Goal: Task Accomplishment & Management: Complete application form

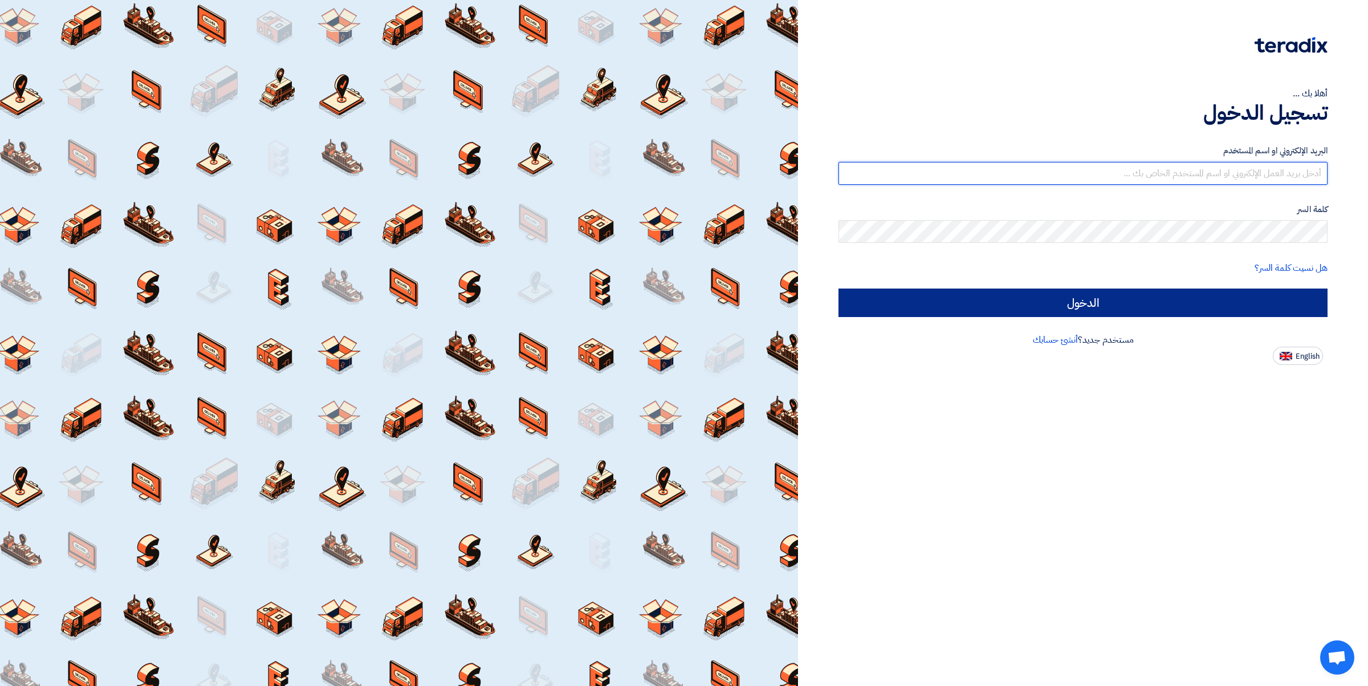
type input "[PERSON_NAME][EMAIL_ADDRESS][DOMAIN_NAME]"
click at [1218, 298] on input "الدخول" at bounding box center [1083, 302] width 489 height 29
type input "Sign in"
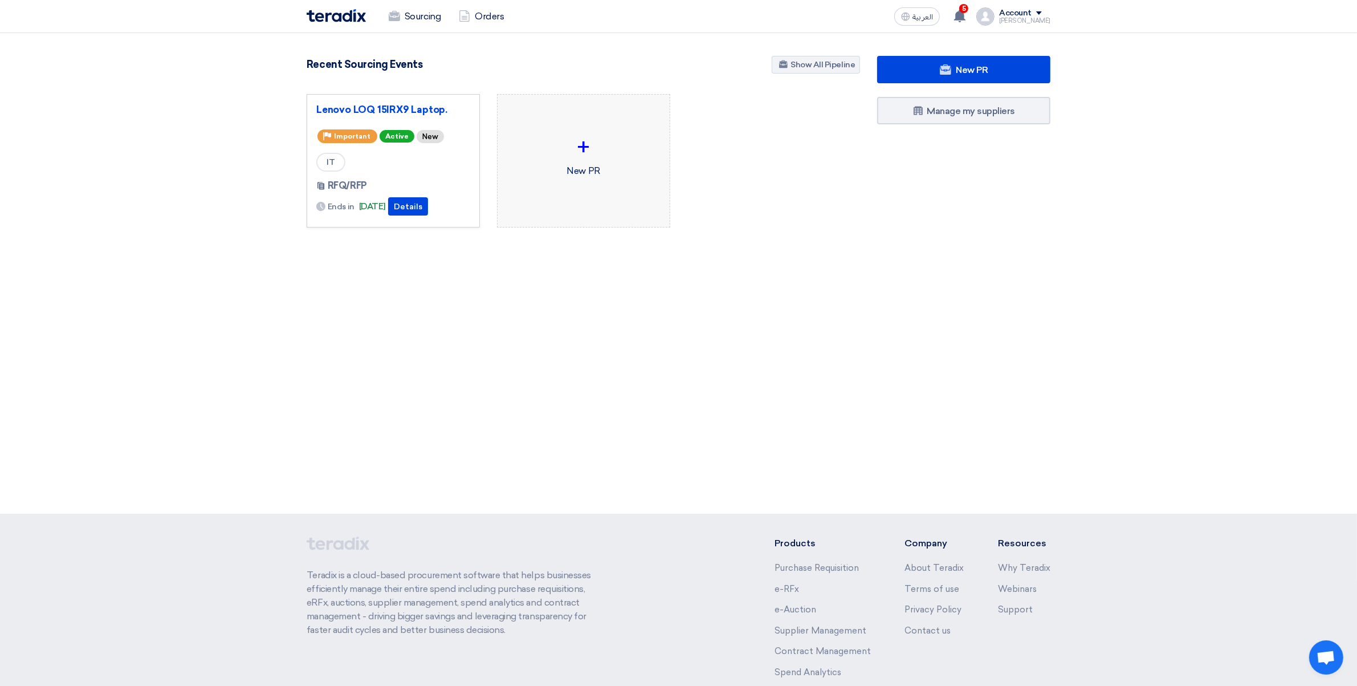
click at [531, 162] on div "+" at bounding box center [584, 147] width 154 height 34
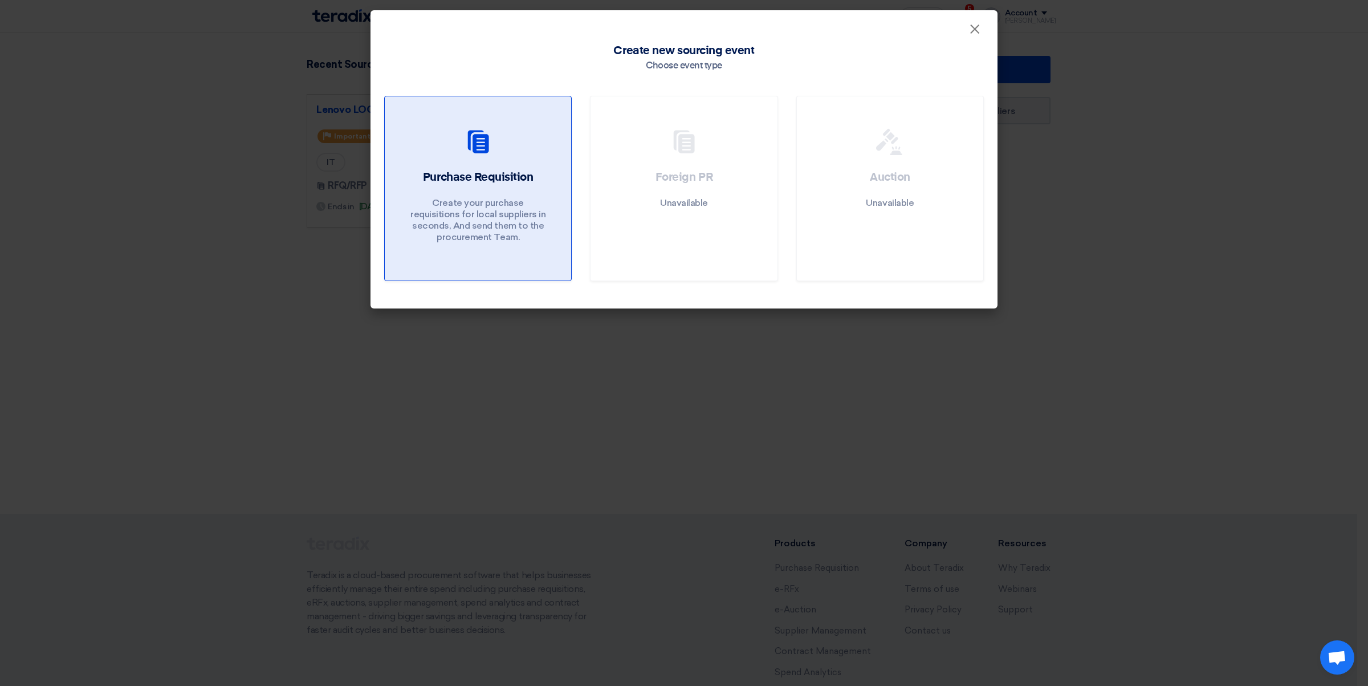
click at [546, 158] on div at bounding box center [477, 144] width 159 height 32
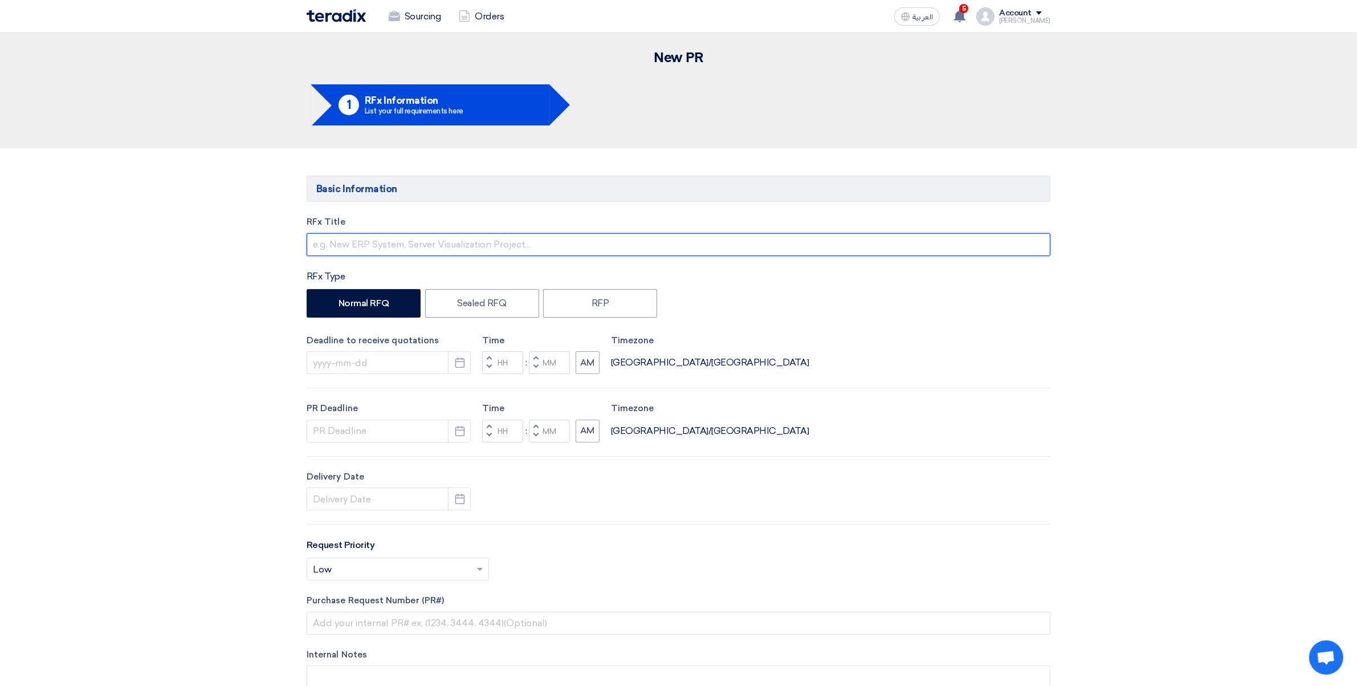
click at [346, 243] on input "text" at bounding box center [679, 244] width 744 height 23
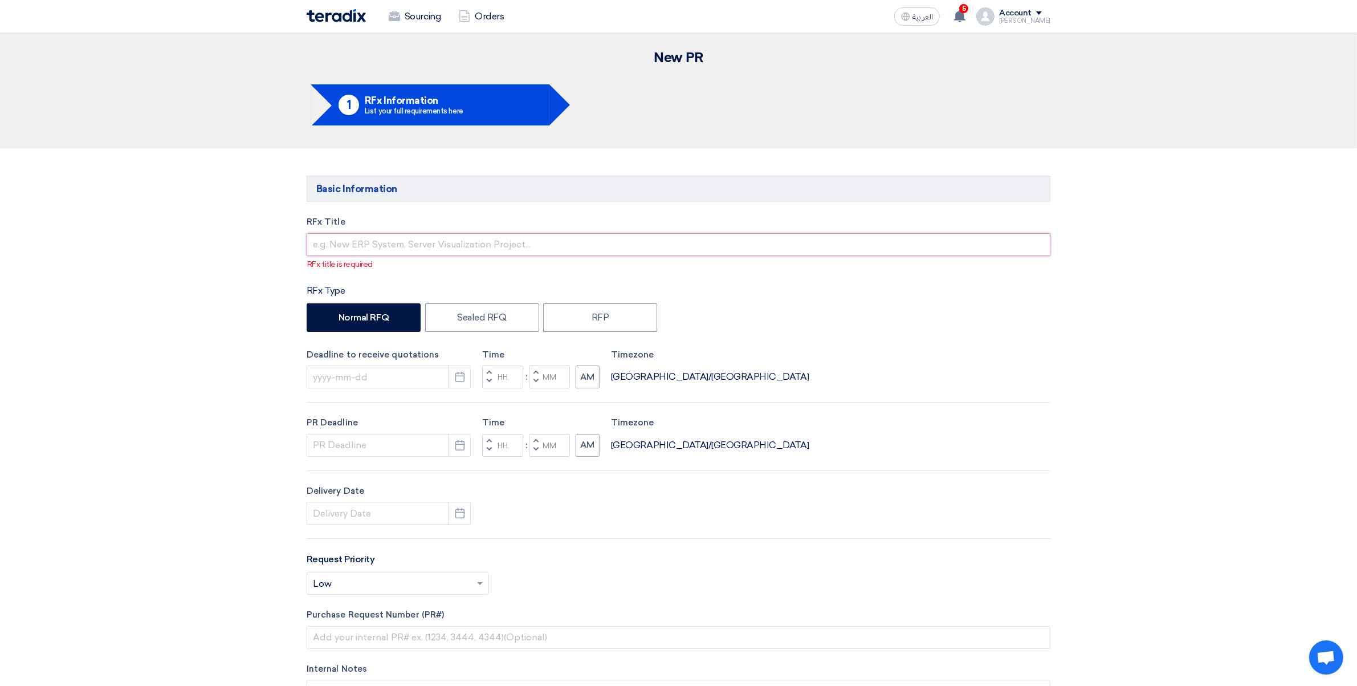
drag, startPoint x: 404, startPoint y: 235, endPoint x: 404, endPoint y: 241, distance: 6.3
click at [404, 235] on input "text" at bounding box center [679, 244] width 744 height 23
paste input "Screen Protector"
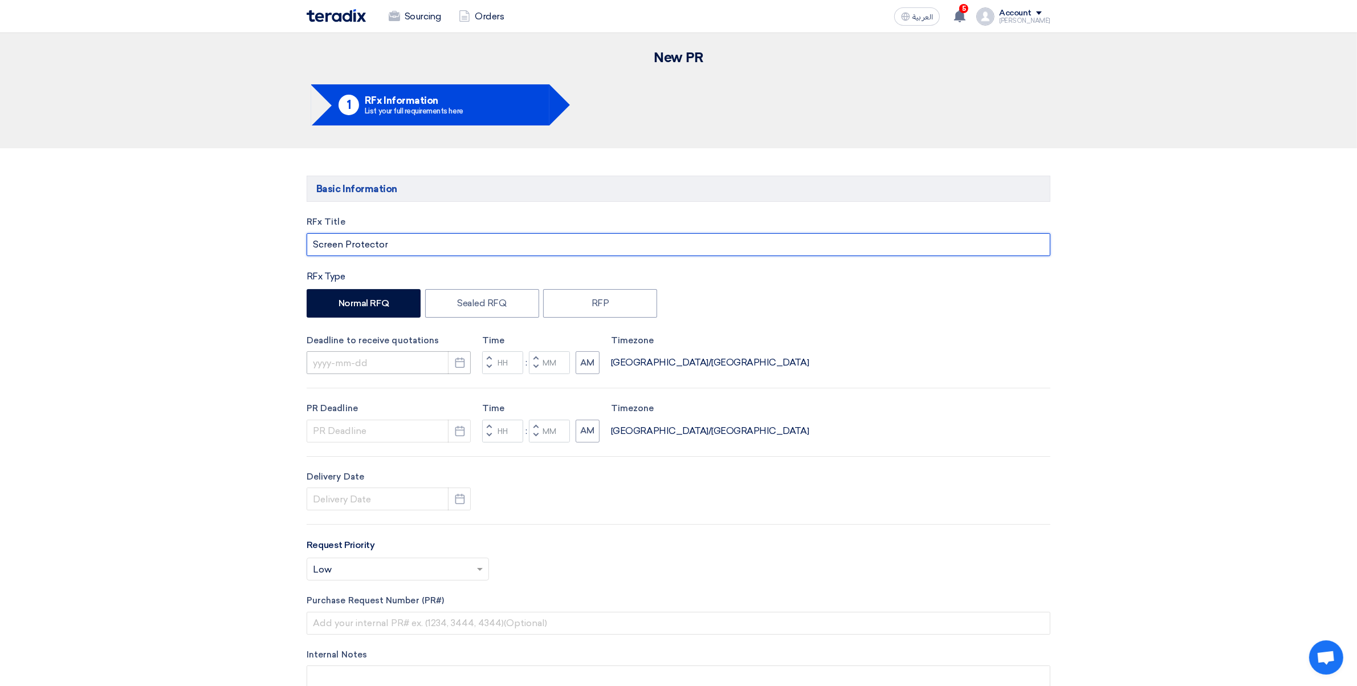
type input "Screen Protector"
click at [385, 351] on div "Deadline to receive quotations Pick a date" at bounding box center [389, 354] width 164 height 40
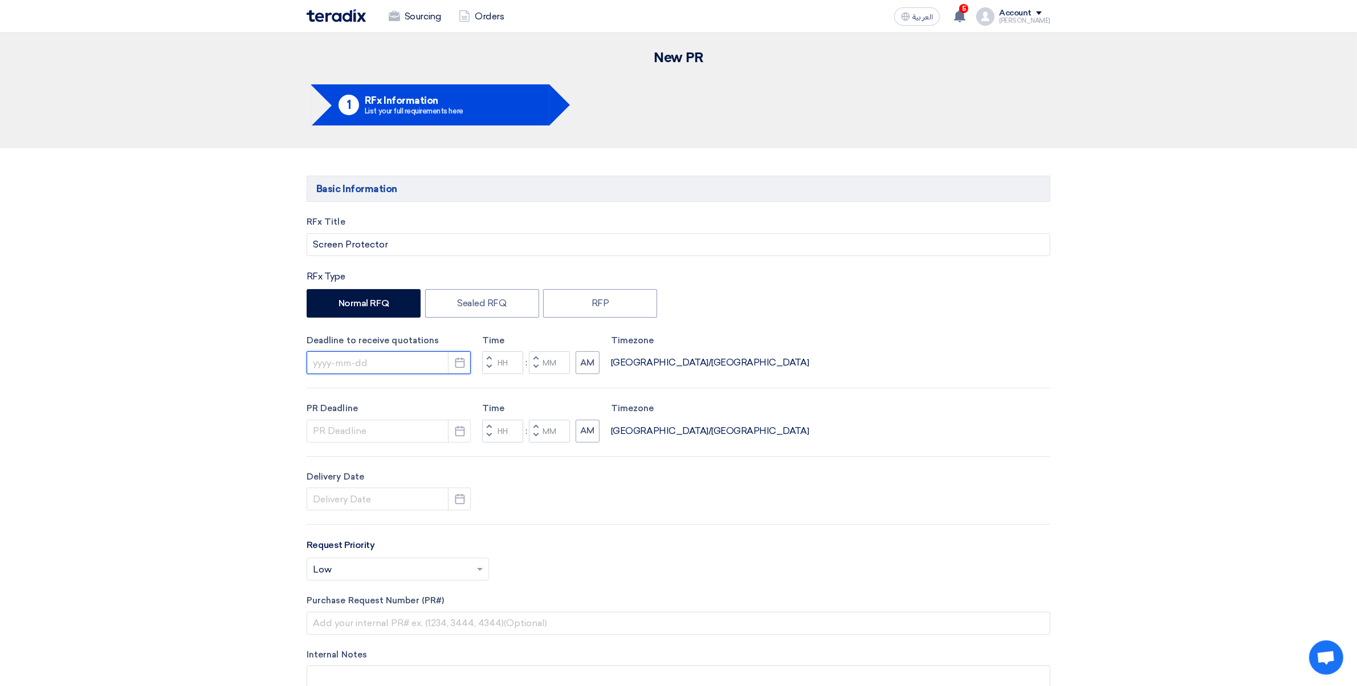
click at [437, 368] on input at bounding box center [389, 362] width 164 height 23
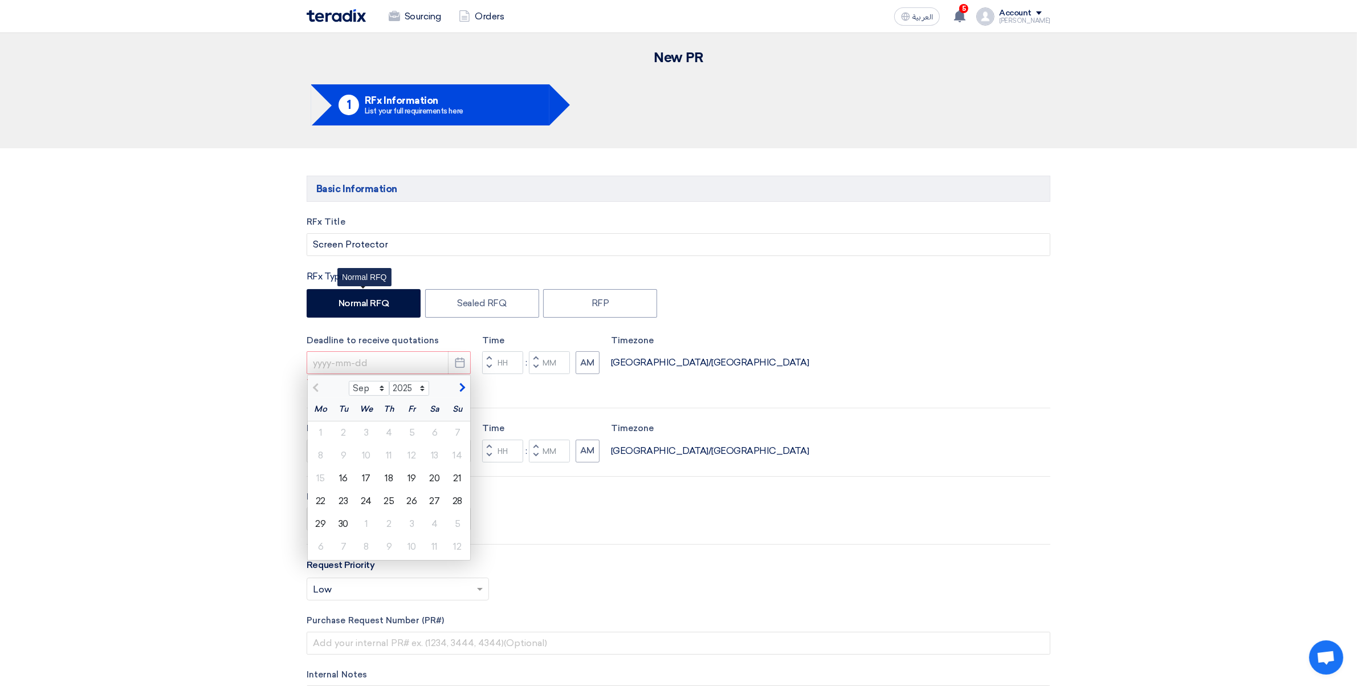
click at [376, 229] on div "RFx Title Screen Protector" at bounding box center [679, 235] width 744 height 40
click at [394, 247] on input "Screen Protector" at bounding box center [679, 244] width 744 height 23
click at [388, 502] on div "25" at bounding box center [389, 501] width 23 height 23
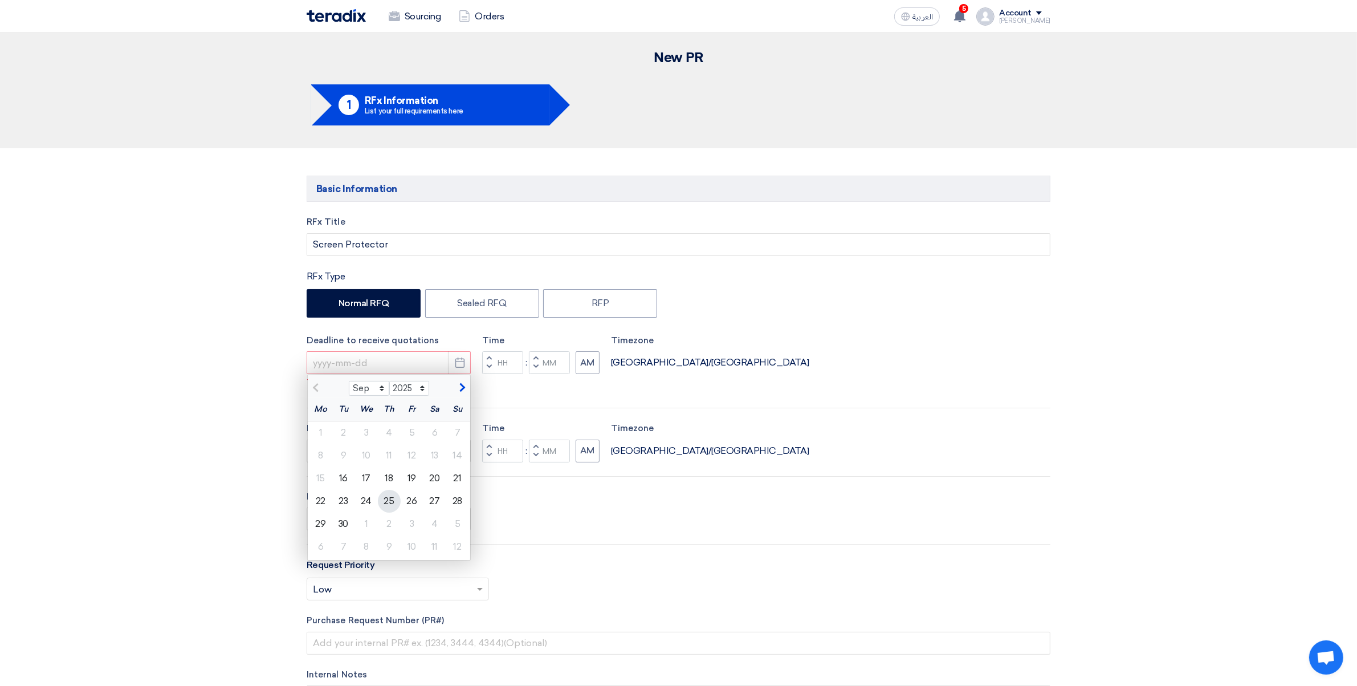
type input "[DATE]"
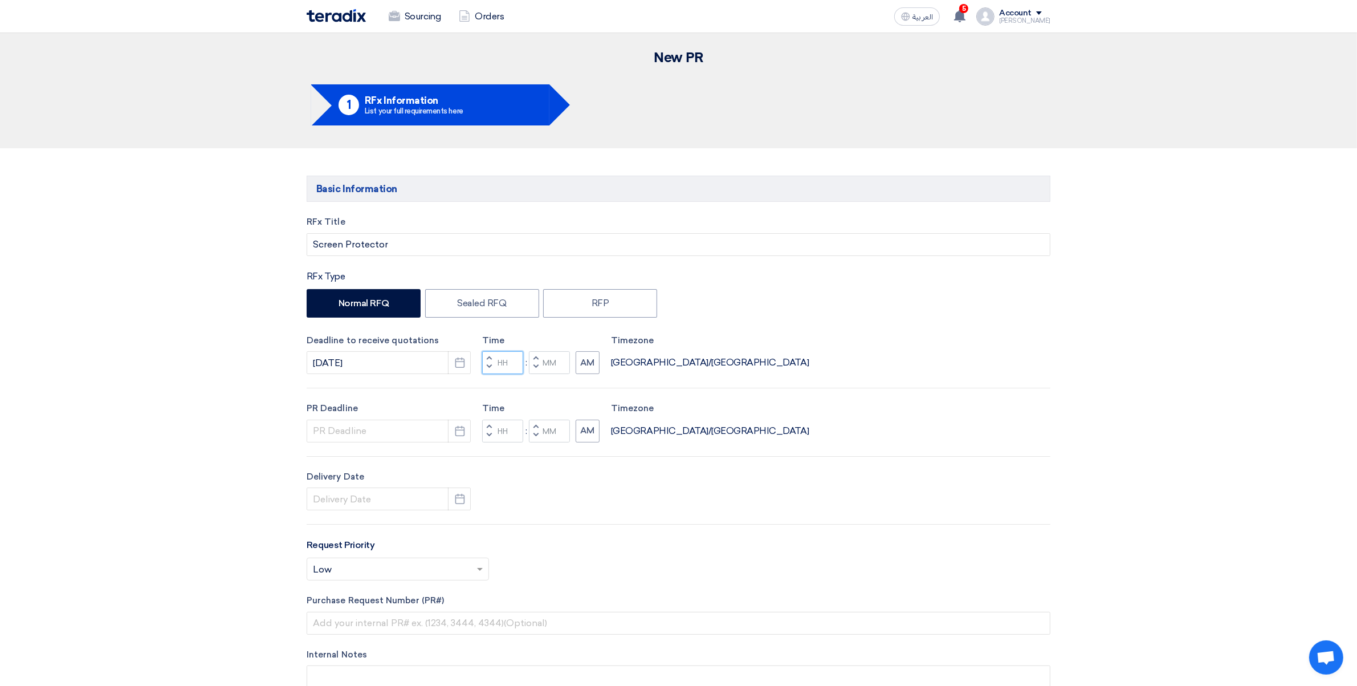
click at [499, 369] on input "Hours" at bounding box center [502, 362] width 41 height 23
type input "05"
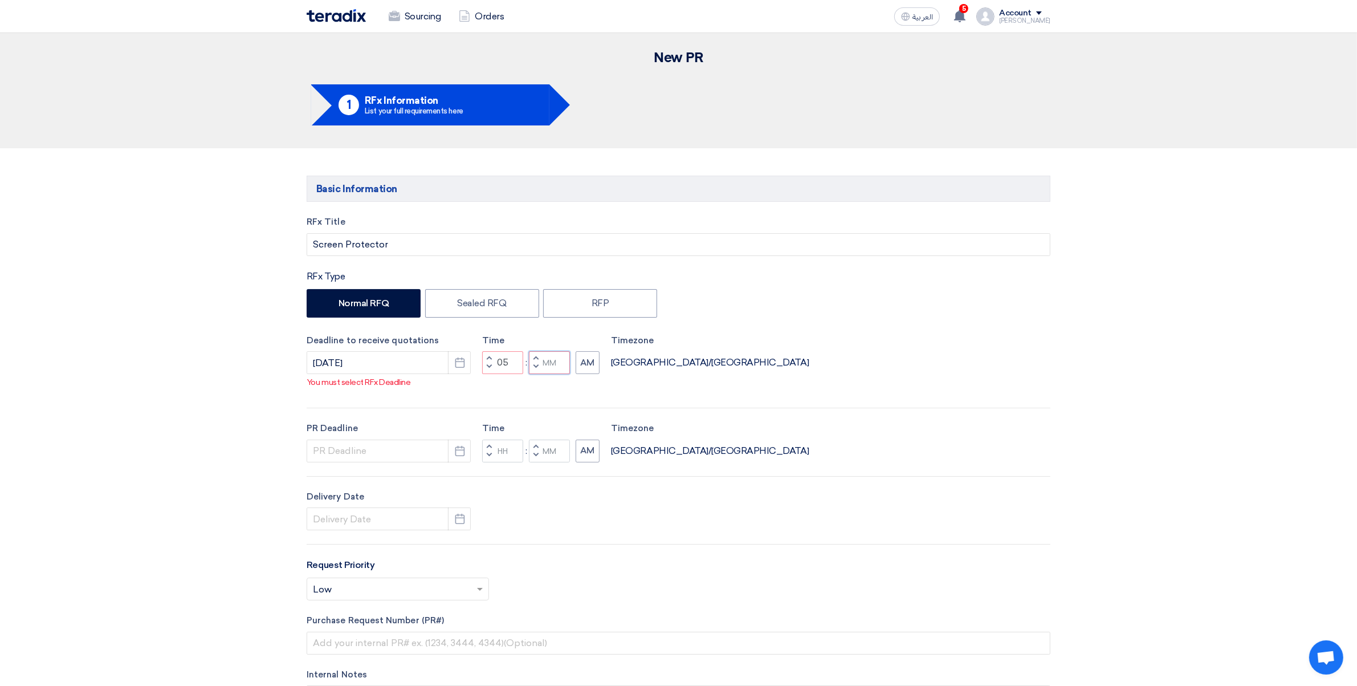
click at [557, 374] on input "Minutes" at bounding box center [549, 362] width 41 height 23
type input "00"
click at [600, 377] on div "RFx Title Screen Protector RFx Type Normal RFQ Sealed RFQ RFP Deadline to recei…" at bounding box center [678, 484] width 761 height 539
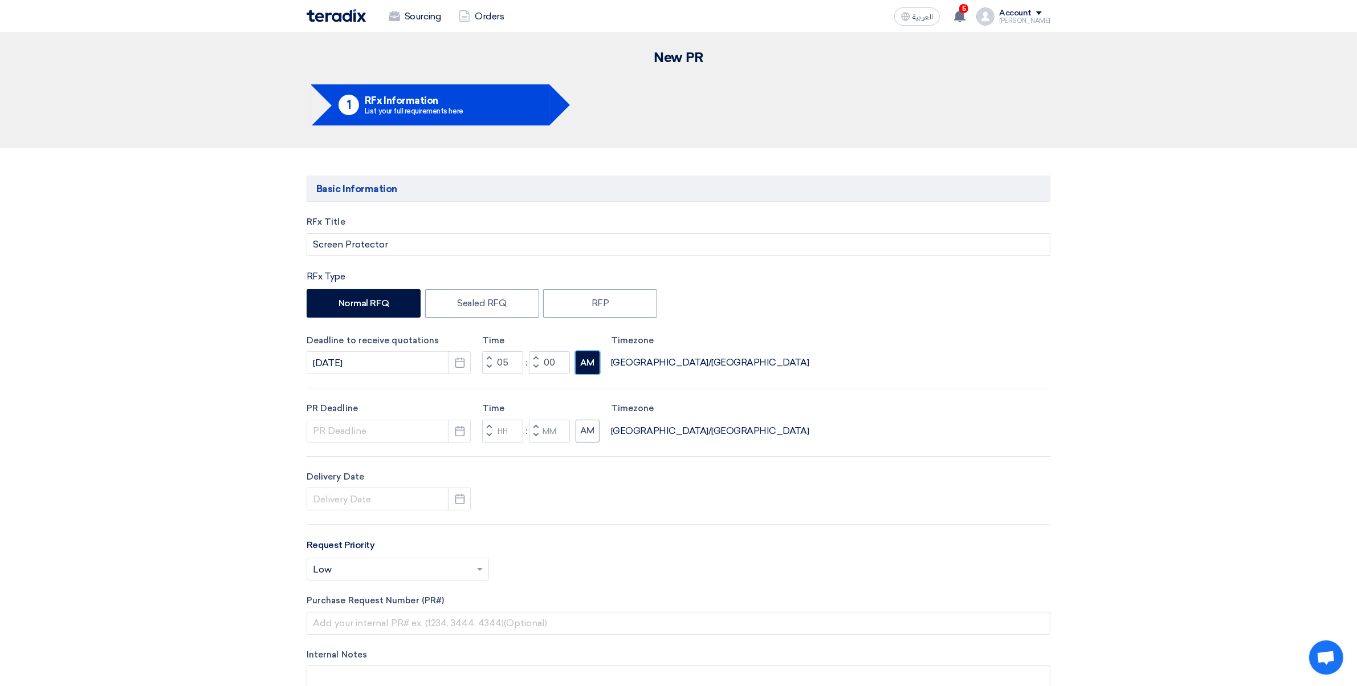
click at [586, 366] on button "AM" at bounding box center [588, 362] width 24 height 23
click at [333, 437] on input at bounding box center [389, 431] width 164 height 23
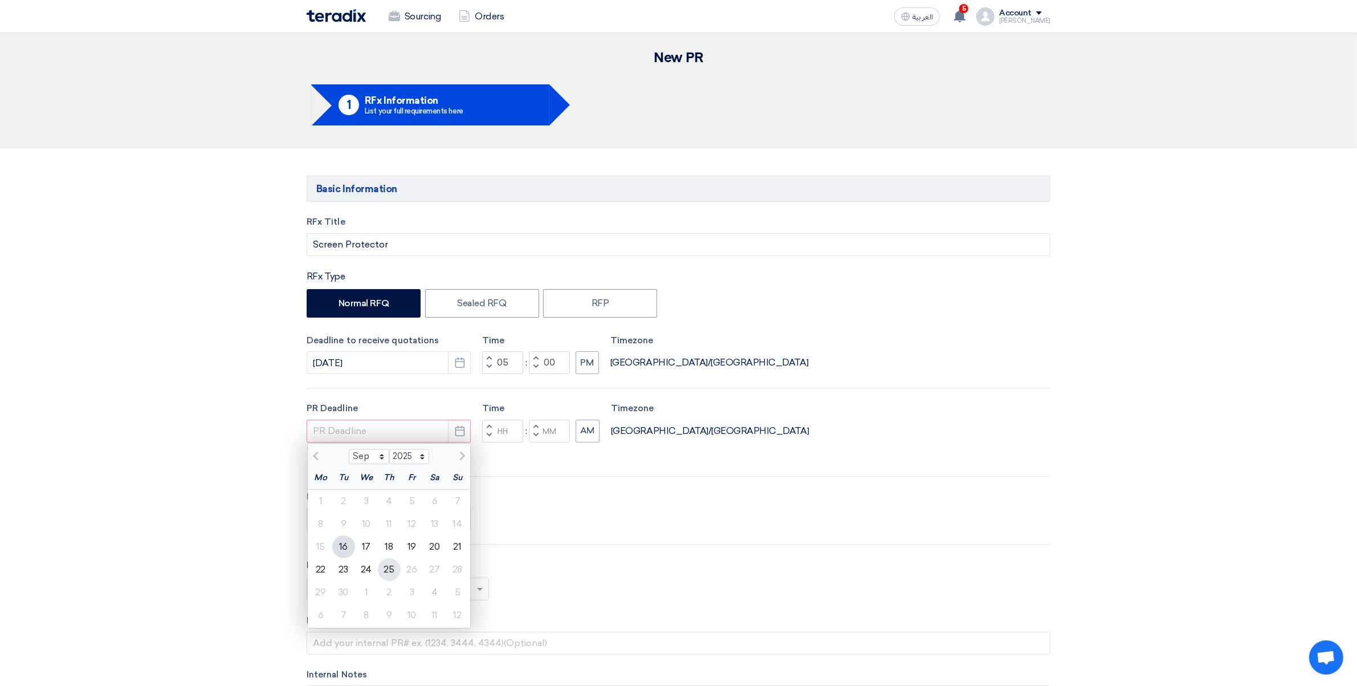
click at [388, 573] on div "25" at bounding box center [389, 569] width 23 height 23
type input "[DATE]"
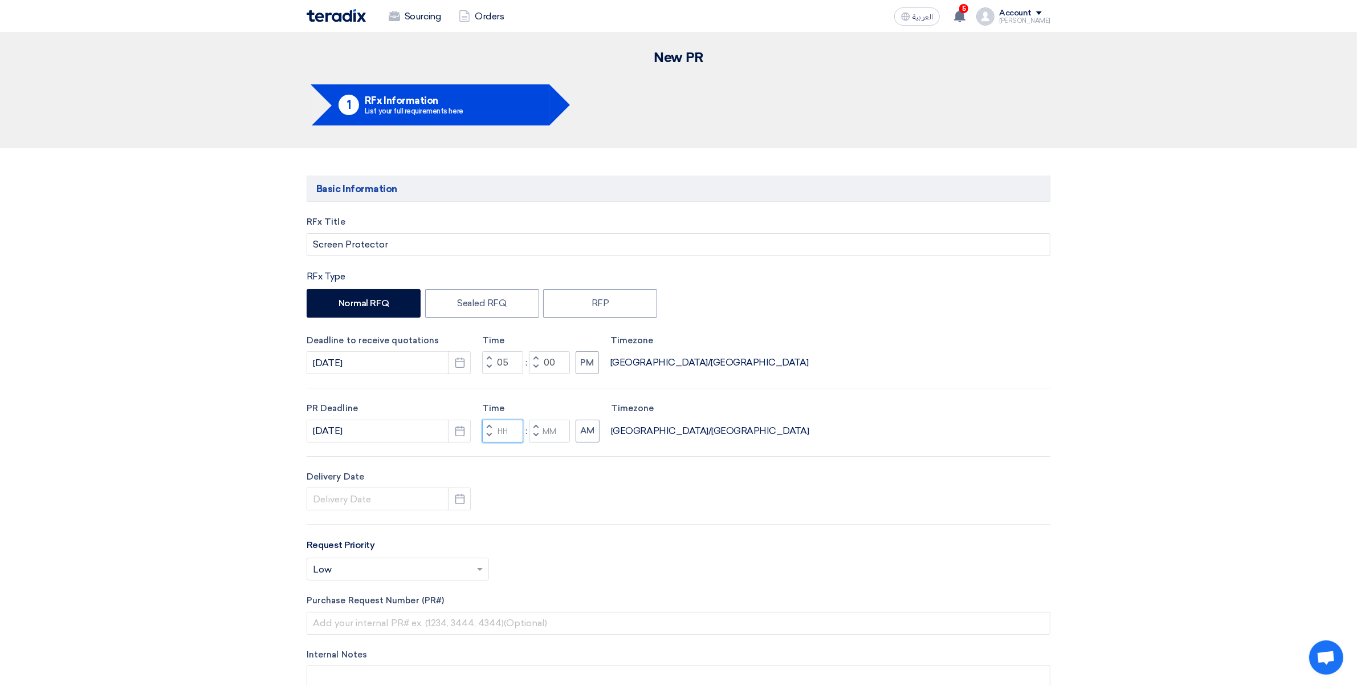
click at [502, 429] on input "Hours" at bounding box center [502, 431] width 41 height 23
type input "05"
click at [551, 428] on div "Time Increment hours 05 Decrement hours : Increment minutes Decrement minutes AM" at bounding box center [540, 422] width 117 height 40
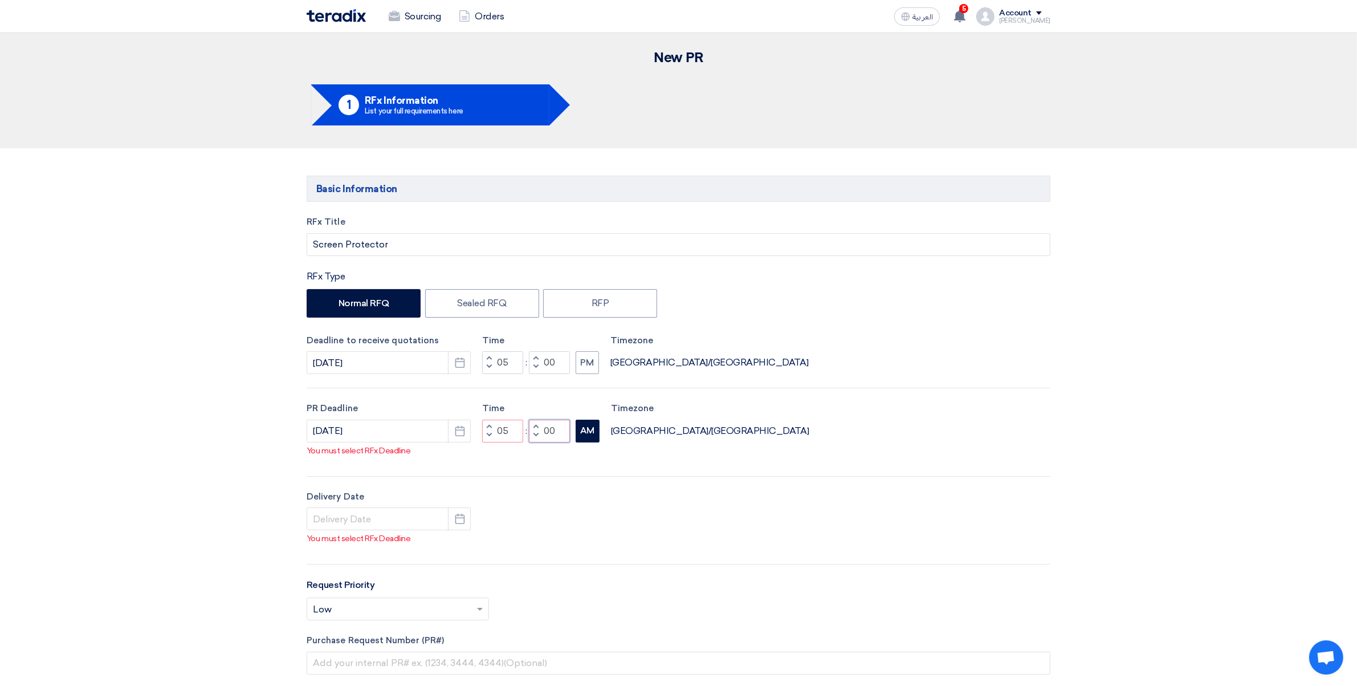
type input "00"
click at [588, 445] on div "RFx Title Screen Protector RFx Type Normal RFQ Sealed RFQ RFP Deadline to recei…" at bounding box center [678, 494] width 761 height 559
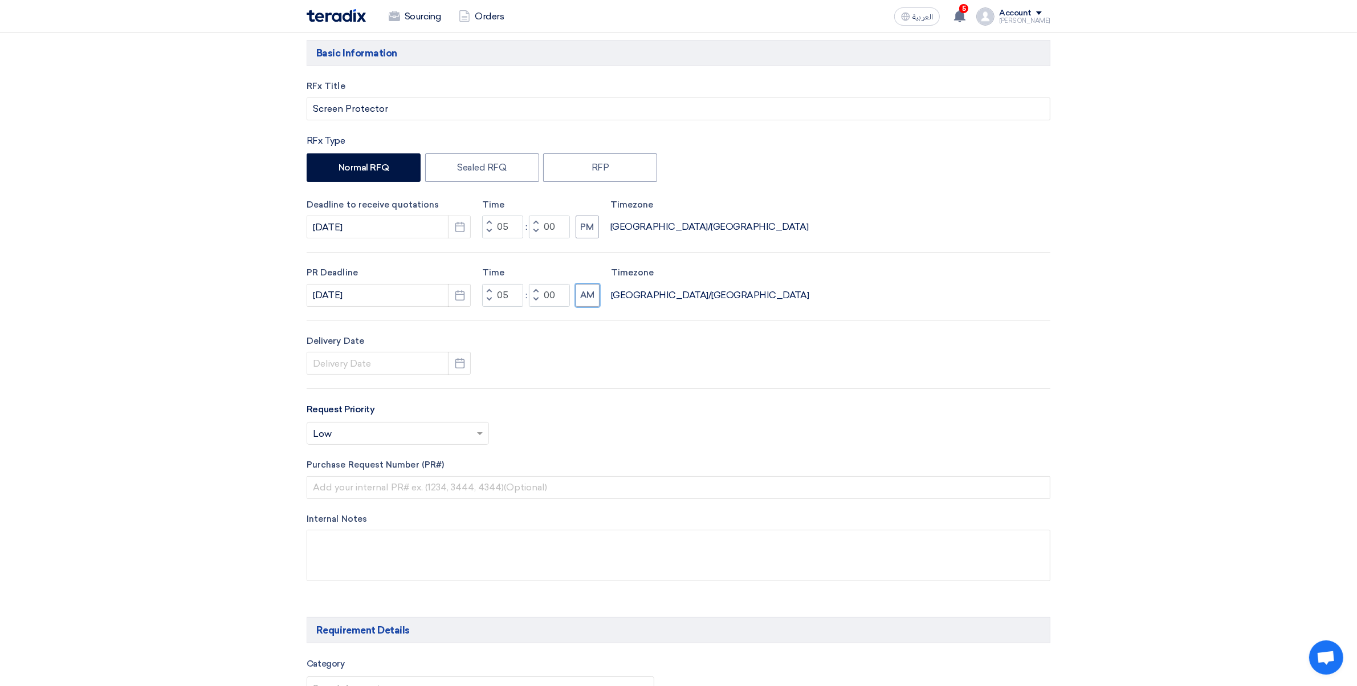
scroll to position [160, 0]
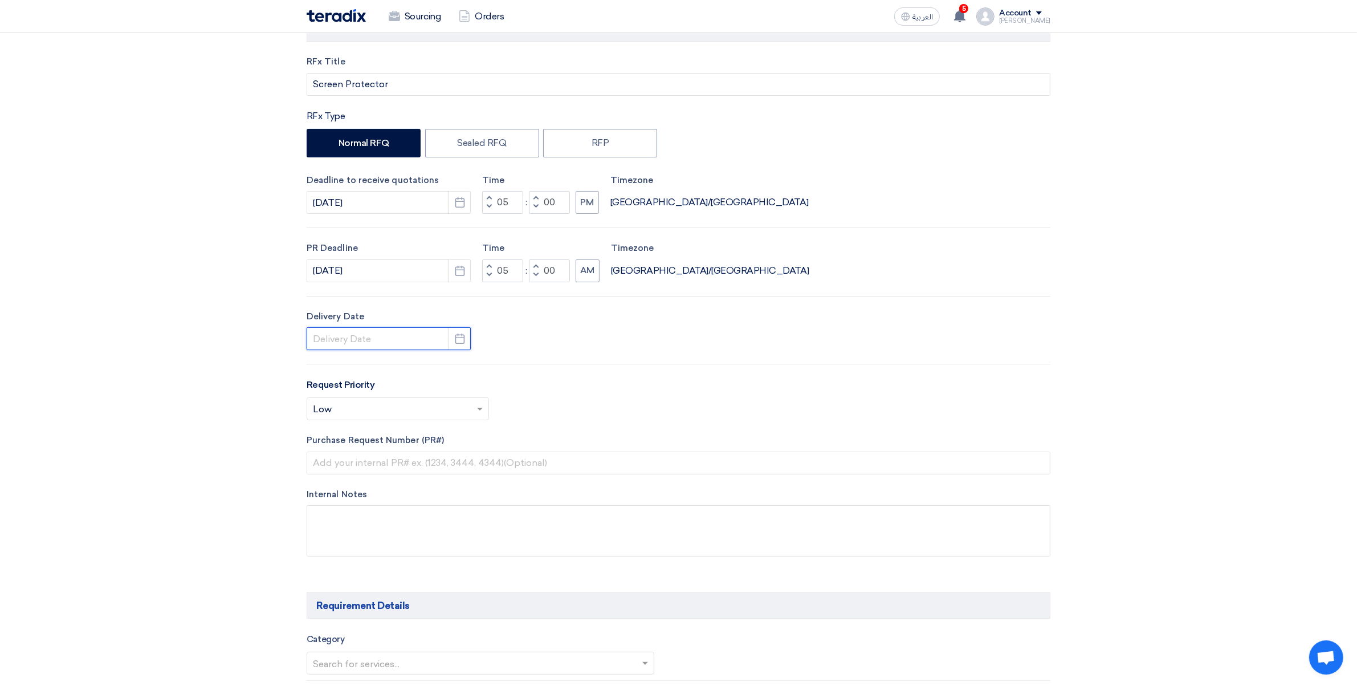
drag, startPoint x: 396, startPoint y: 335, endPoint x: 395, endPoint y: 341, distance: 6.4
click at [396, 335] on input at bounding box center [389, 338] width 164 height 23
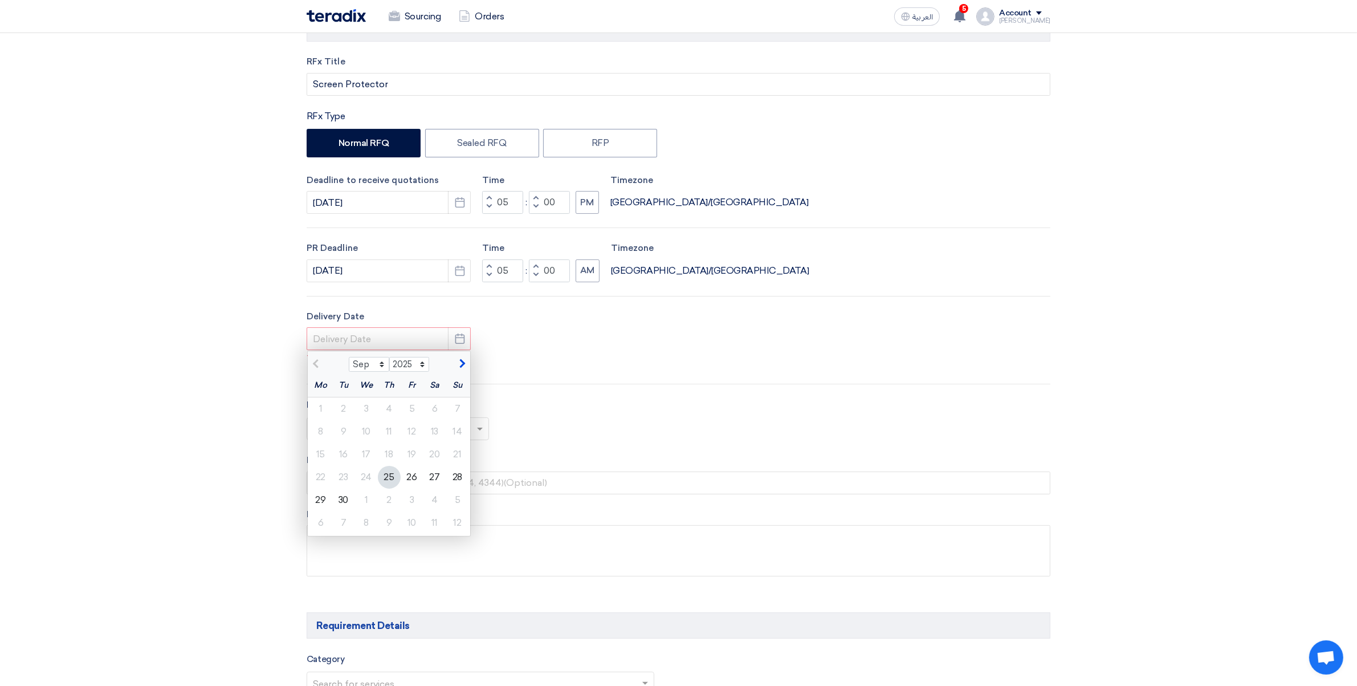
click at [389, 482] on div "25" at bounding box center [389, 477] width 23 height 23
type input "[DATE]"
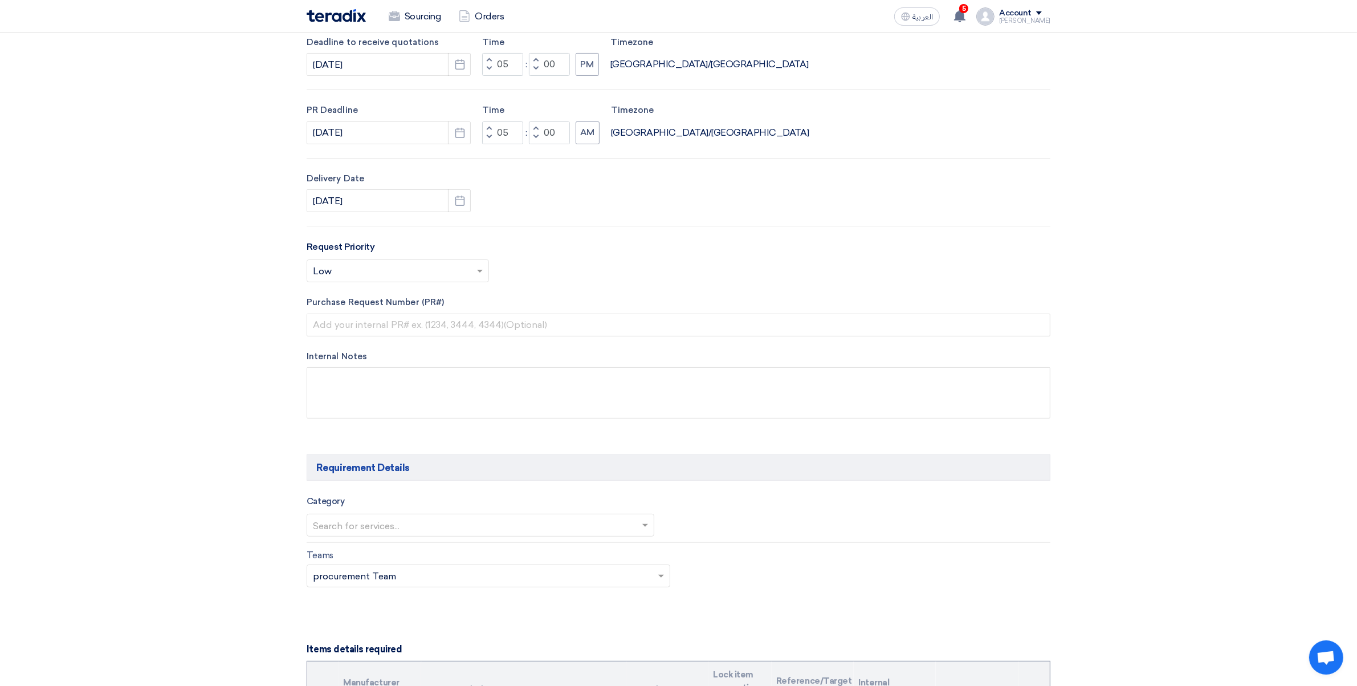
scroll to position [303, 0]
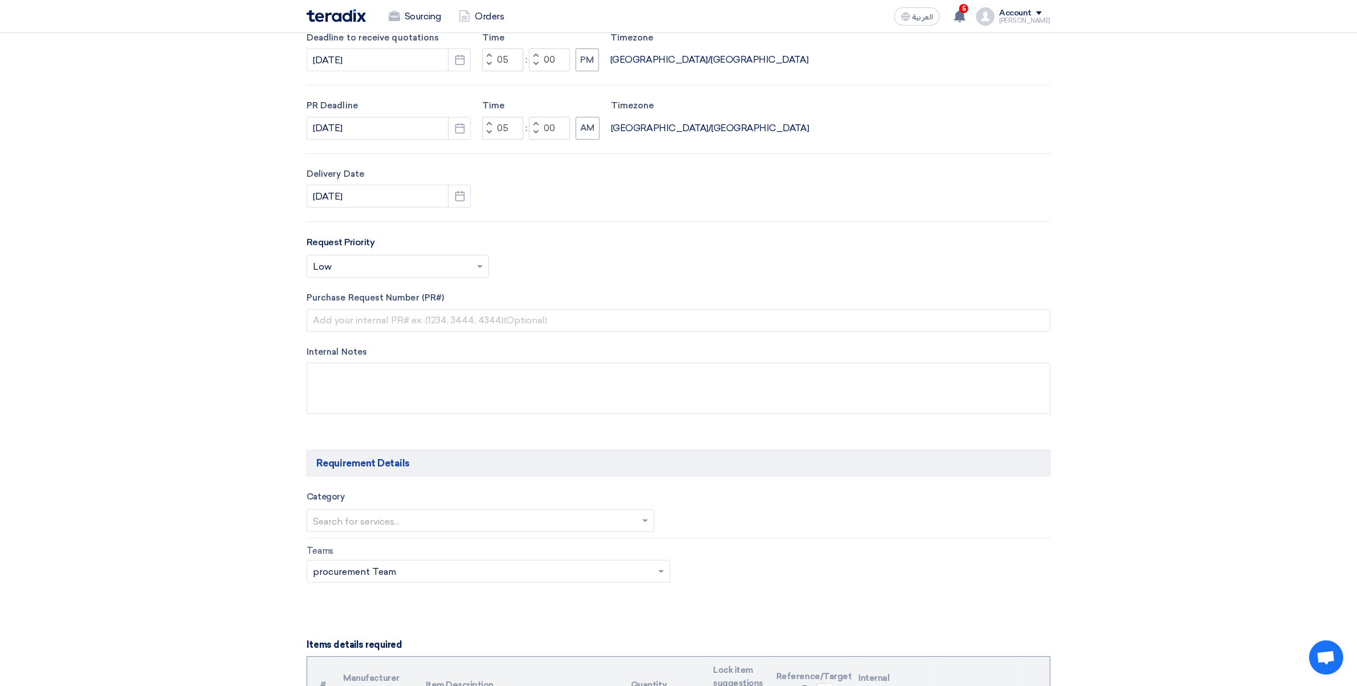
click at [366, 268] on input "text" at bounding box center [392, 267] width 158 height 19
click at [355, 316] on span "Important" at bounding box center [335, 312] width 44 height 11
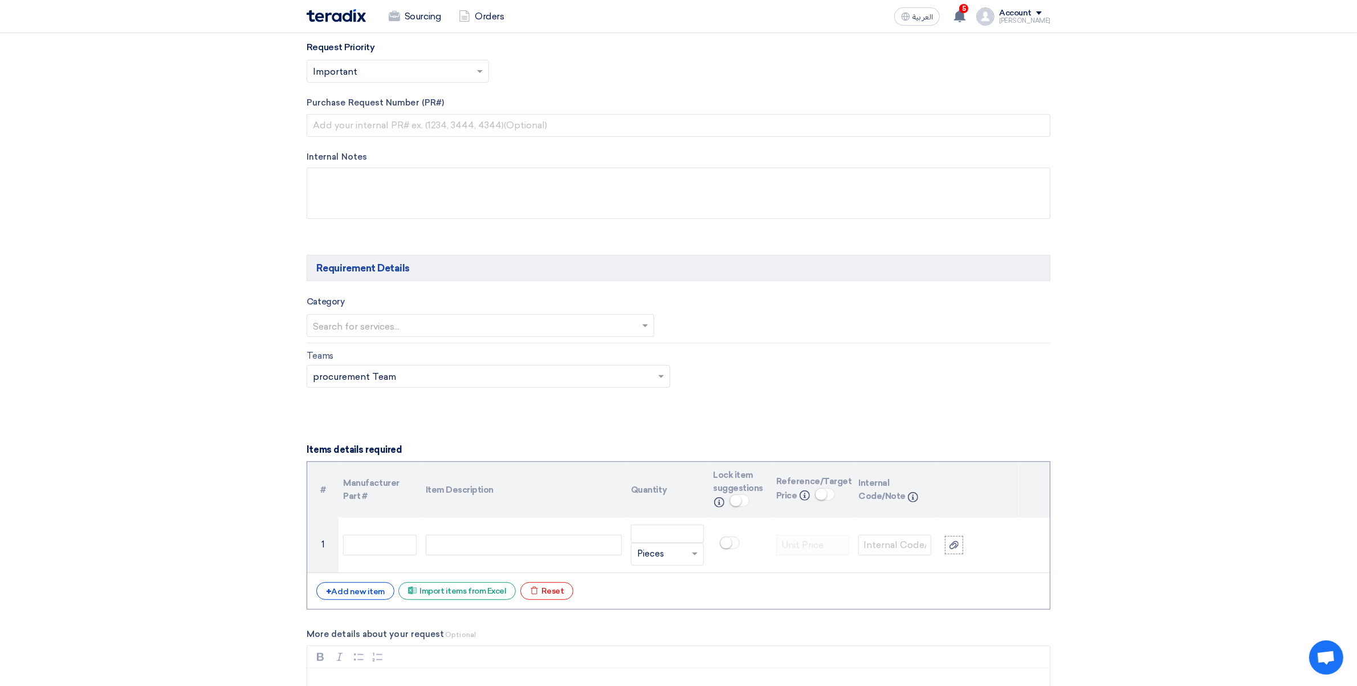
scroll to position [499, 0]
click at [455, 335] on input "text" at bounding box center [475, 325] width 324 height 19
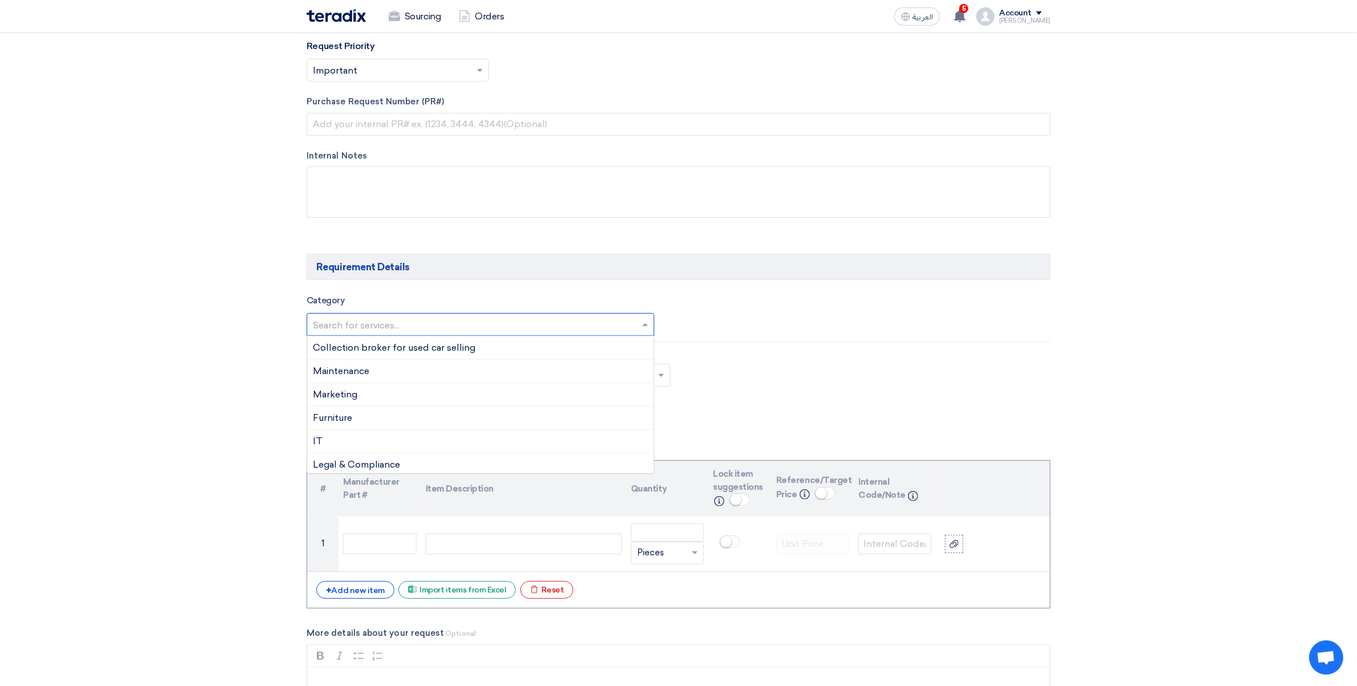
scroll to position [449, 0]
click at [344, 441] on div "IT" at bounding box center [480, 437] width 347 height 23
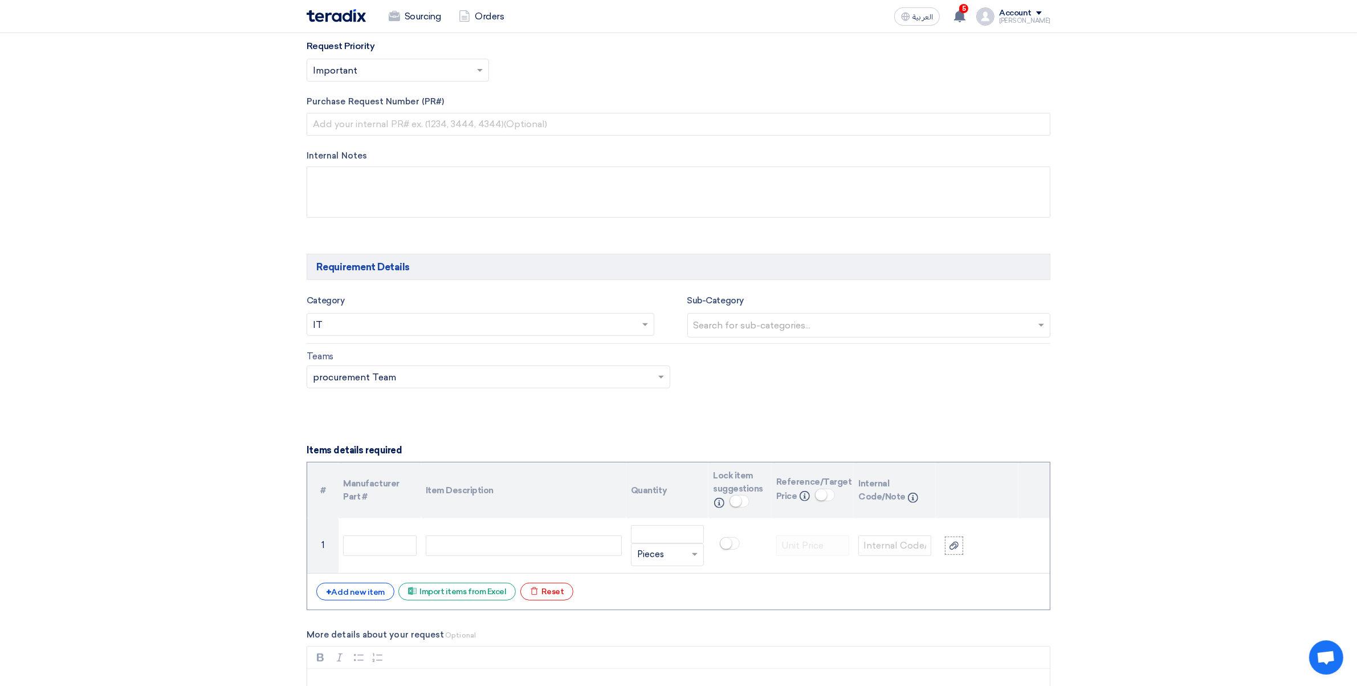
click at [729, 328] on input "text" at bounding box center [871, 326] width 354 height 19
click at [719, 346] on div "HW" at bounding box center [869, 348] width 363 height 23
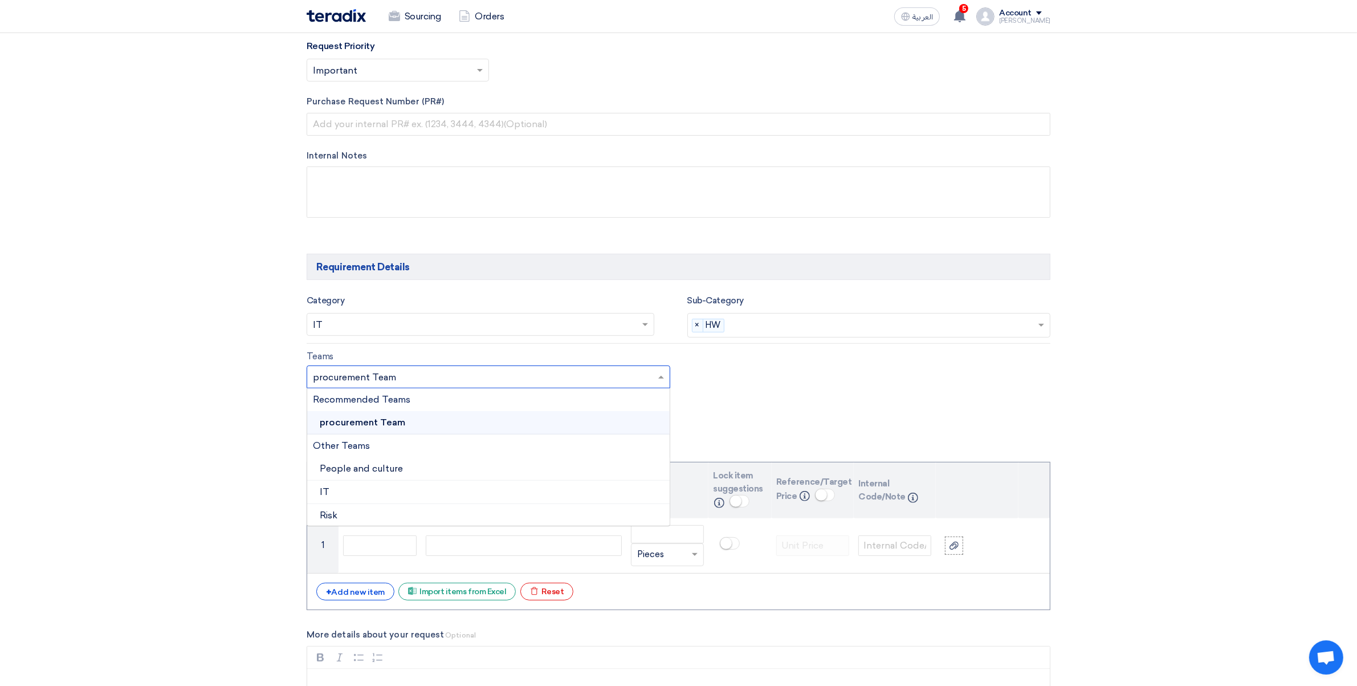
drag, startPoint x: 504, startPoint y: 372, endPoint x: 502, endPoint y: 380, distance: 8.5
click at [504, 374] on input "text" at bounding box center [483, 378] width 340 height 19
click at [374, 486] on div "IT" at bounding box center [488, 492] width 363 height 23
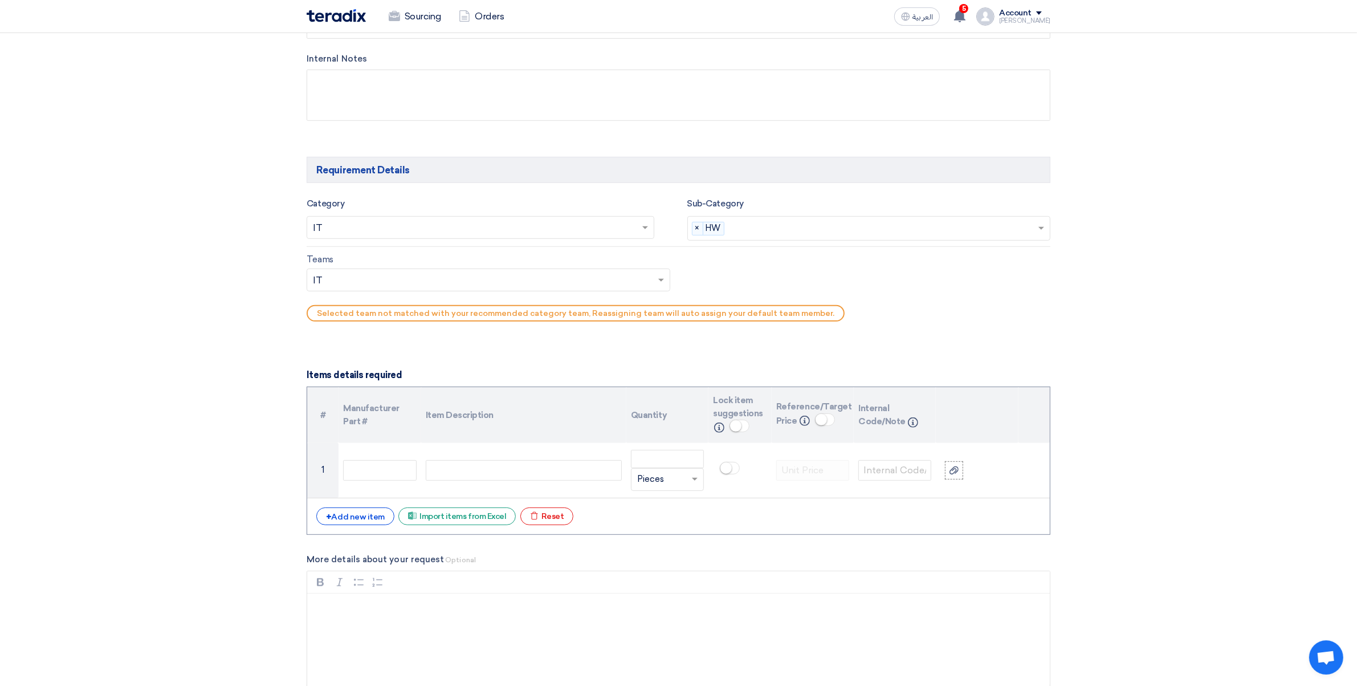
scroll to position [623, 0]
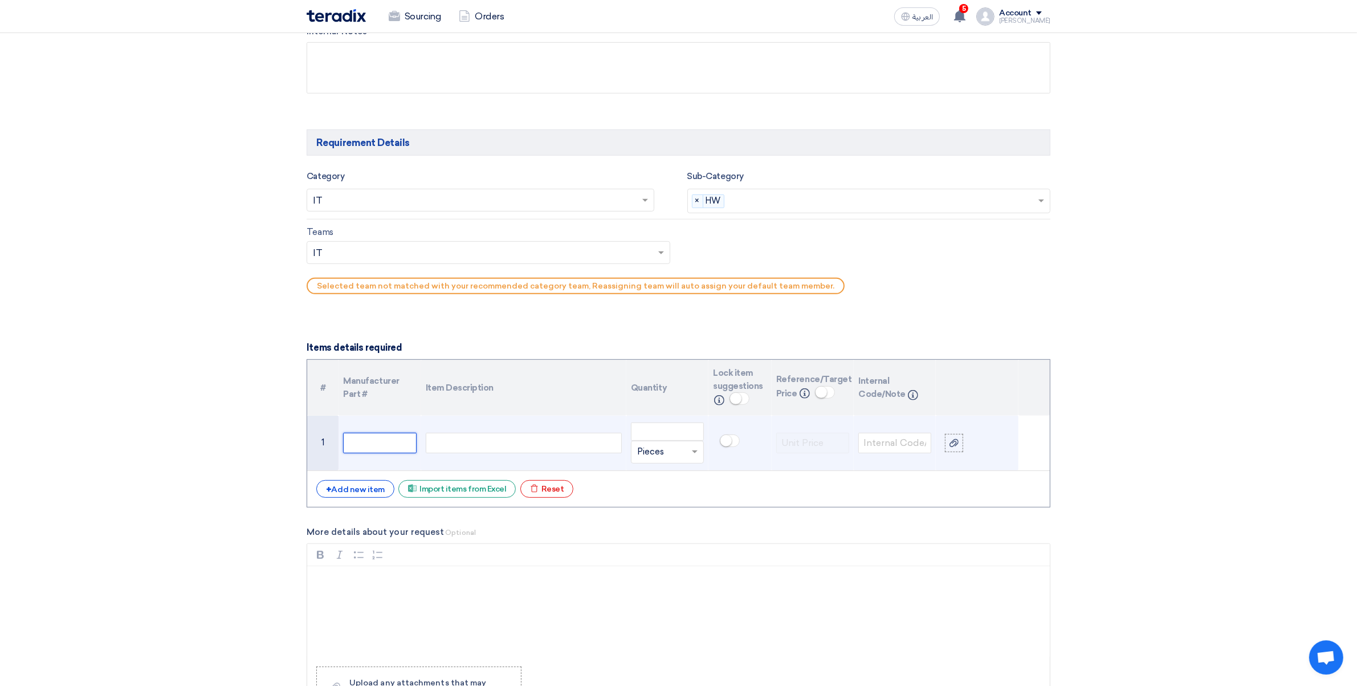
click at [369, 436] on input "text" at bounding box center [379, 443] width 73 height 21
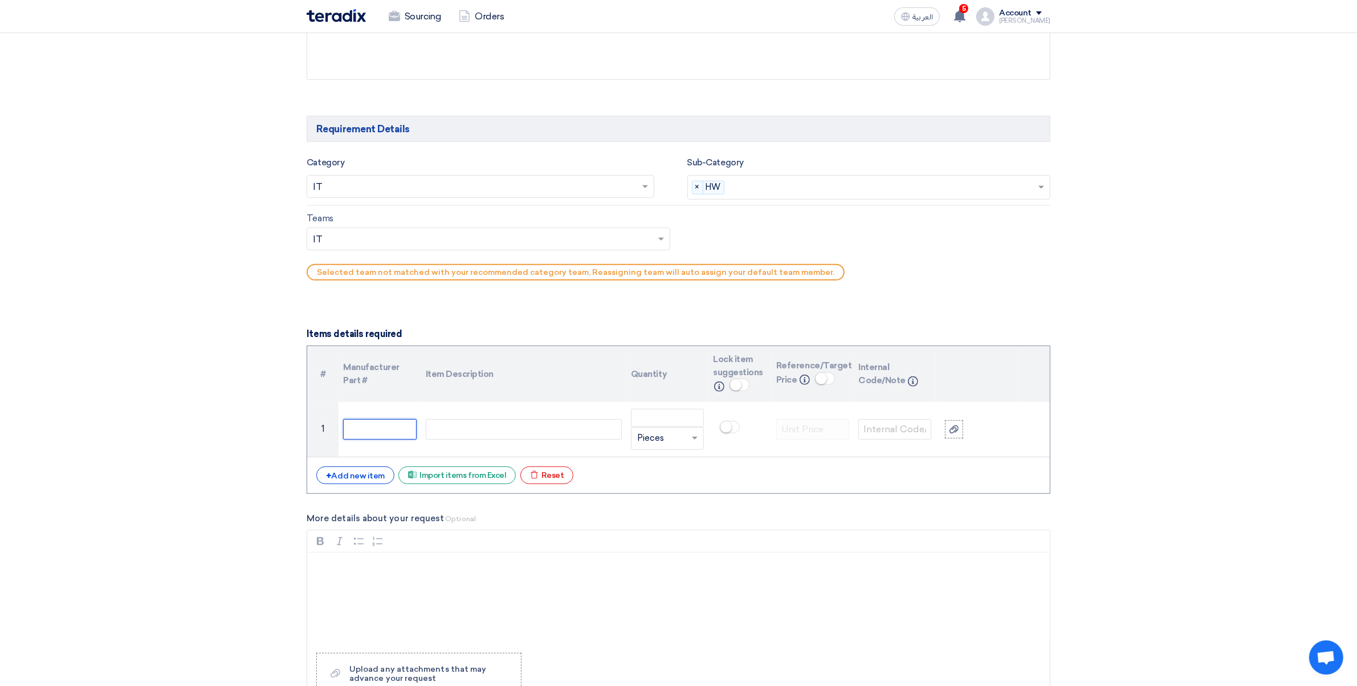
scroll to position [641, 0]
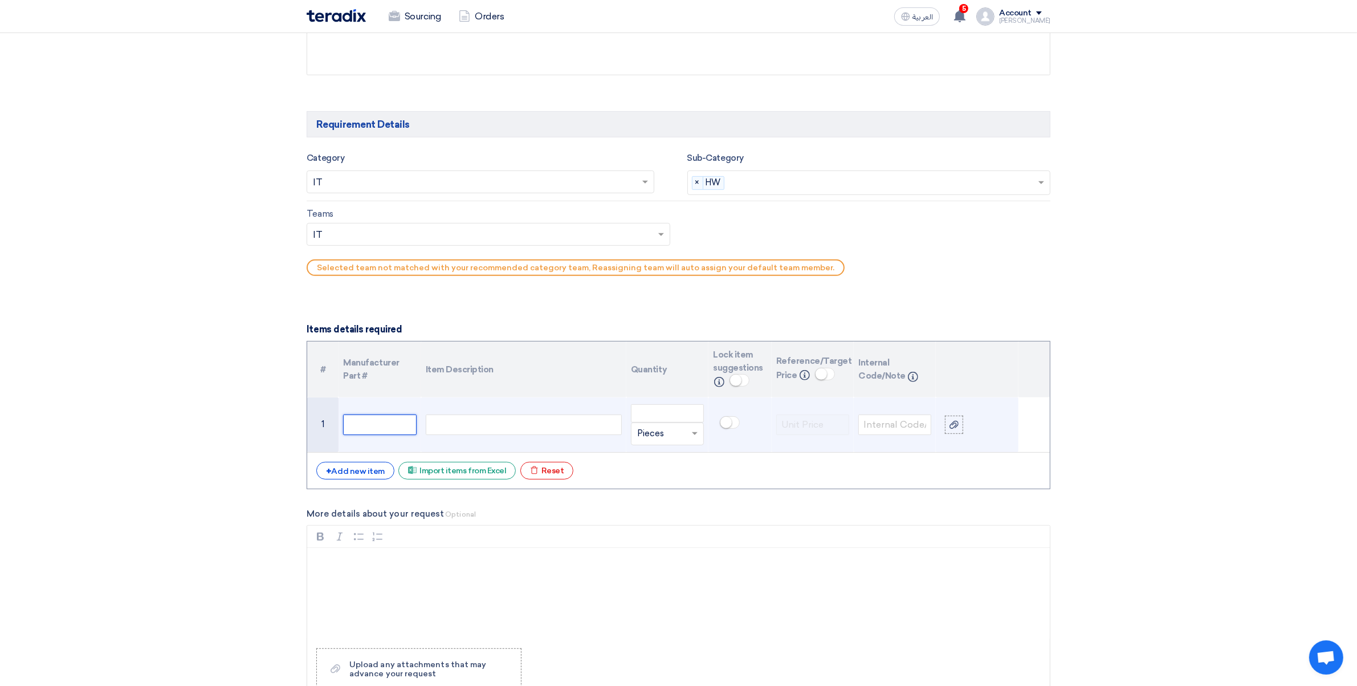
paste input "Screen Protector"
type input "Screen Protector"
click at [447, 425] on div at bounding box center [524, 424] width 196 height 21
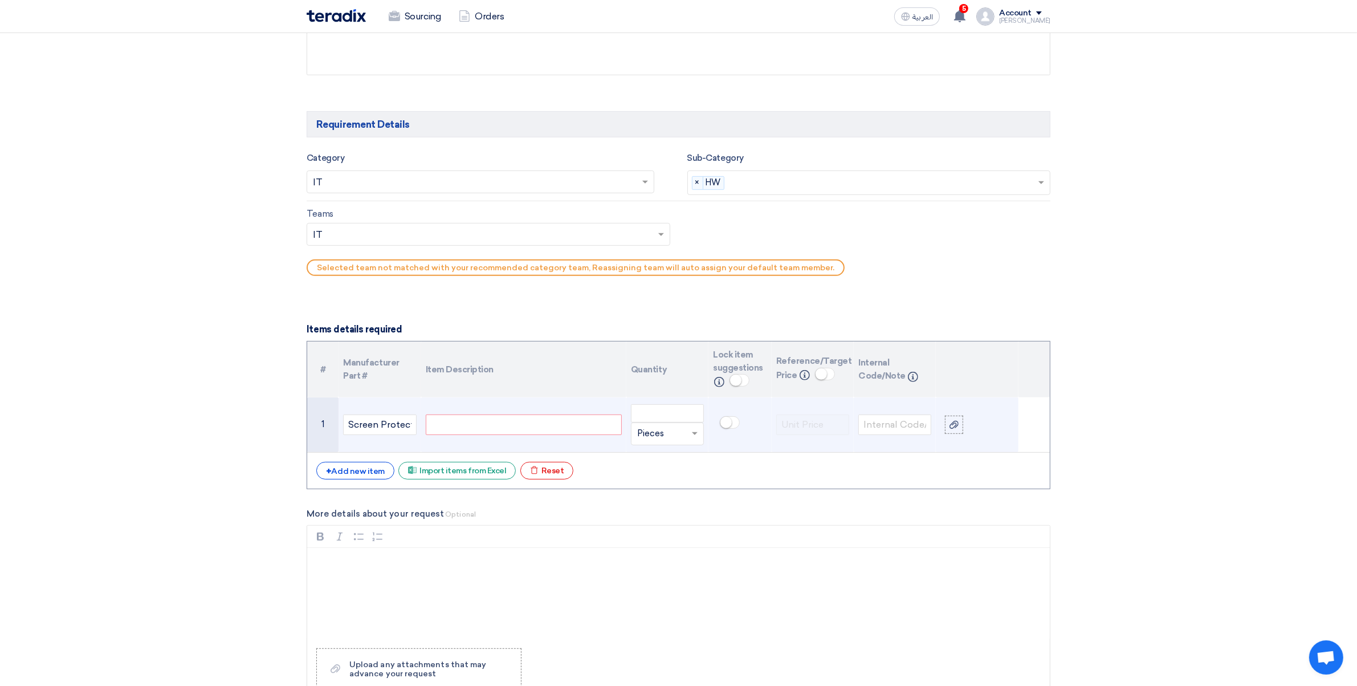
click at [429, 425] on div at bounding box center [524, 424] width 196 height 21
click at [375, 428] on input "Screen Protector" at bounding box center [379, 424] width 73 height 21
click at [453, 432] on div at bounding box center [524, 424] width 196 height 21
click at [432, 428] on div at bounding box center [524, 424] width 196 height 21
click at [443, 428] on div at bounding box center [524, 424] width 196 height 21
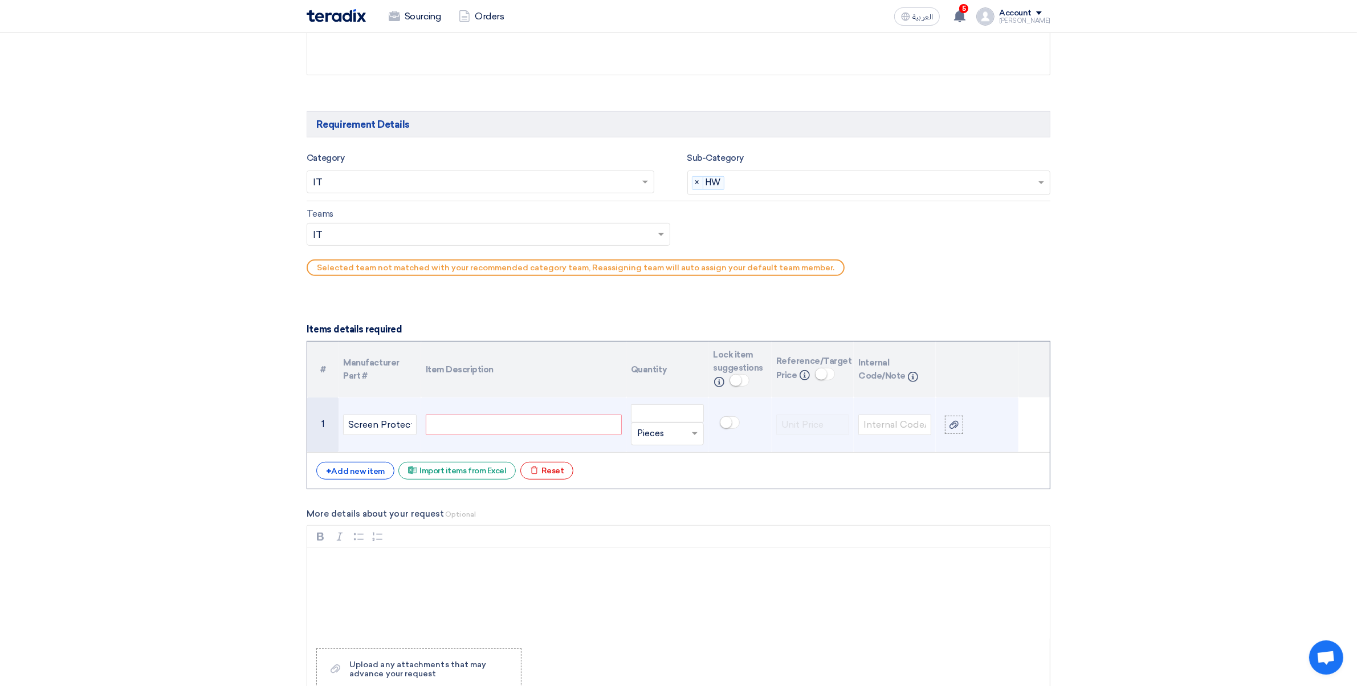
paste div
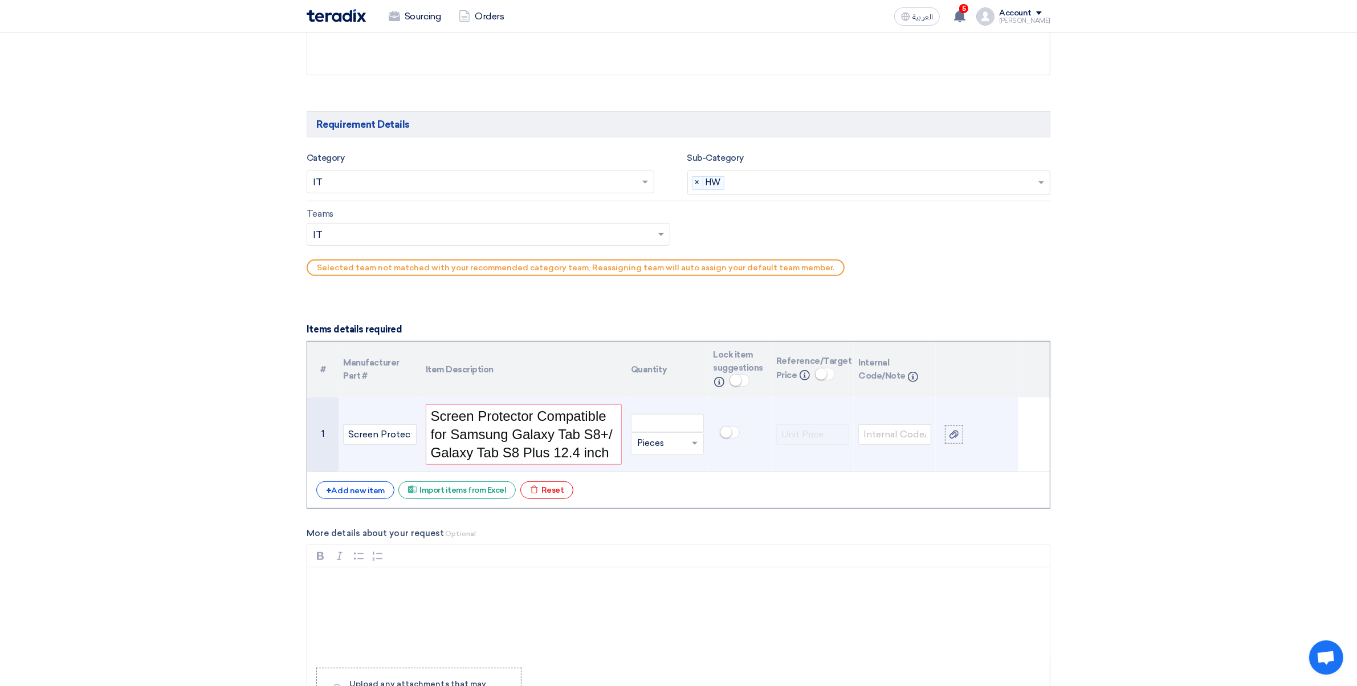
scroll to position [631, 0]
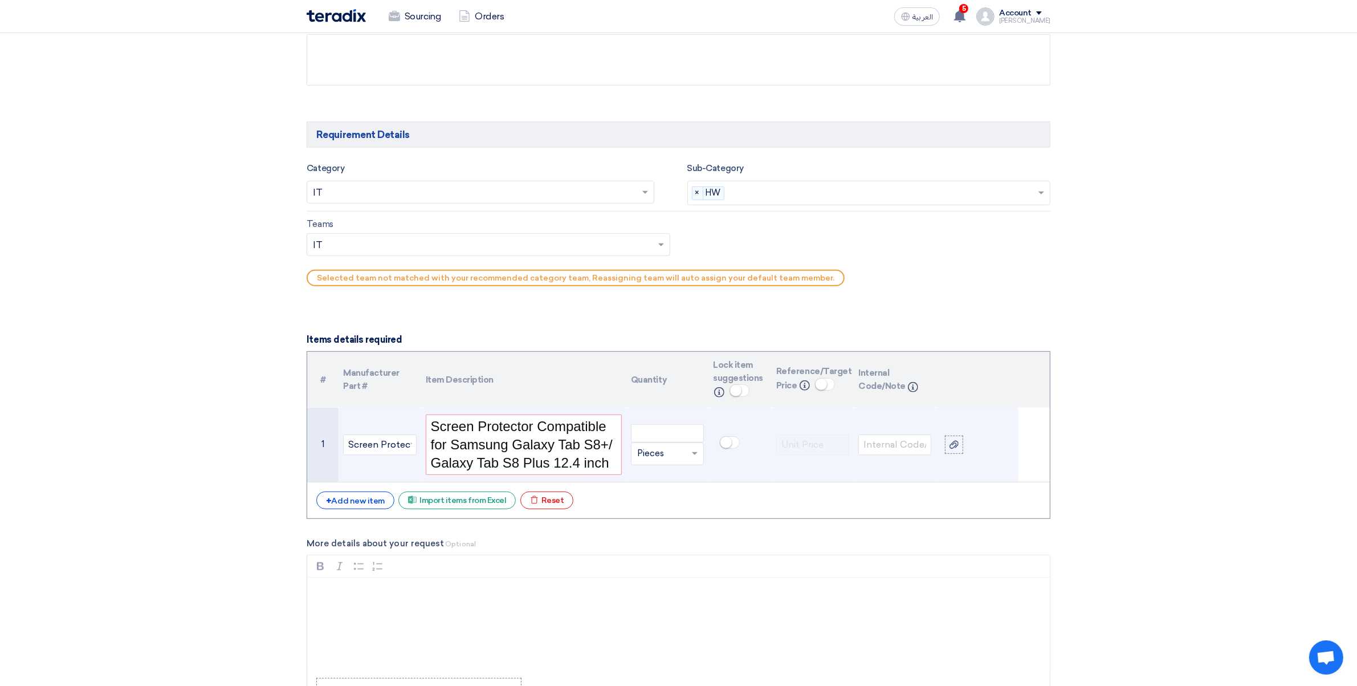
click at [586, 447] on span "Screen Protector Compatible for Samsung Galaxy Tab S8+/ Galaxy Tab S8 Plus 12.4…" at bounding box center [522, 444] width 182 height 52
click at [600, 442] on span "Screen Protector Compatible for Samsung Galaxy Tab S8+/ Galaxy Tab S8 Plus 12.4…" at bounding box center [522, 444] width 182 height 52
click at [588, 447] on span "Screen Protector Compatible for Samsung Galaxy Tab S8+/ Galaxy Tab S8 Plus 12.4…" at bounding box center [522, 444] width 182 height 52
drag, startPoint x: 588, startPoint y: 443, endPoint x: 605, endPoint y: 442, distance: 16.5
click at [605, 442] on span "Screen Protector Compatible for Samsung Galaxy Tab S8+/ Galaxy Tab S8 Plus 12.4…" at bounding box center [522, 444] width 182 height 52
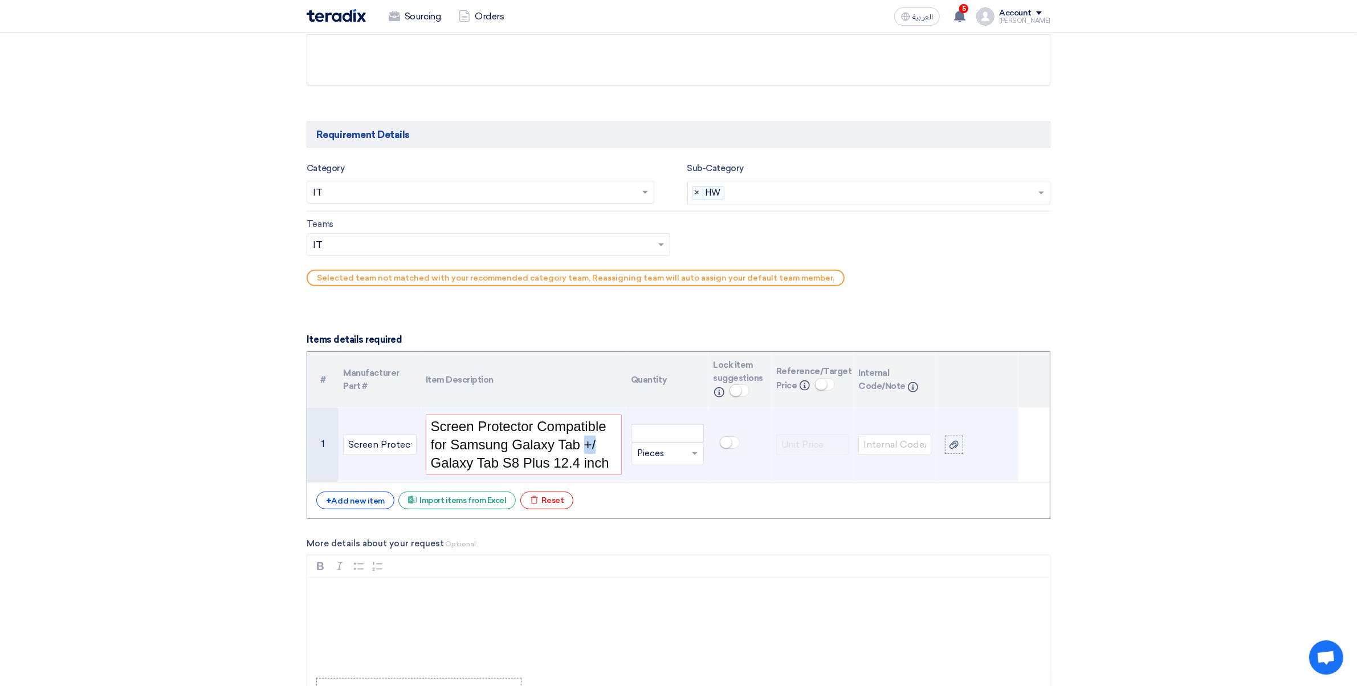
drag, startPoint x: 596, startPoint y: 443, endPoint x: 603, endPoint y: 446, distance: 7.2
click at [603, 446] on h1 "Screen Protector Compatible for Samsung Galaxy Tab +/ Galaxy Tab S8 Plus 12.4 i…" at bounding box center [524, 444] width 186 height 55
click at [485, 463] on span "Screen Protector Compatible for Samsung Galaxy Tab Galaxy Tab S8 Plus 12.4 inch" at bounding box center [520, 444] width 178 height 52
click at [468, 466] on span "Screen Protector Compatible for Samsung Galaxy Tab Galaxy Tab S8 Plus 12.4 inch" at bounding box center [520, 444] width 178 height 52
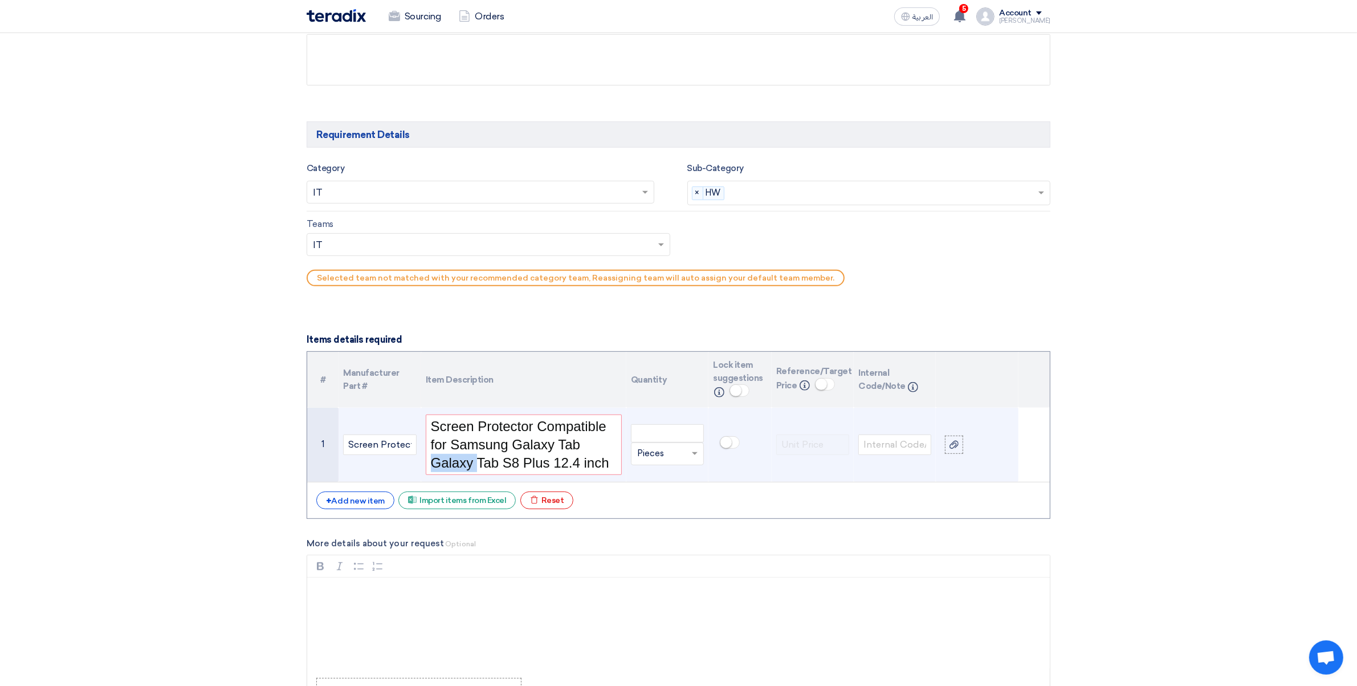
click at [468, 466] on span "Screen Protector Compatible for Samsung Galaxy Tab Galaxy Tab S8 Plus 12.4 inch" at bounding box center [520, 444] width 178 height 52
click at [557, 451] on span "Screen Protector Compatible for Samsung Galaxy Tab Tab S8 Plus 12.4 inch" at bounding box center [519, 444] width 176 height 52
click at [593, 452] on h1 "Screen Protector Compatible for Samsung Galaxy Tab Tab S8 Plus 12.4 inch" at bounding box center [524, 444] width 186 height 55
click at [514, 470] on span "Screen Protector Compatible for Samsung Galaxy Tab S8 Plus 12.4 inch" at bounding box center [519, 444] width 176 height 52
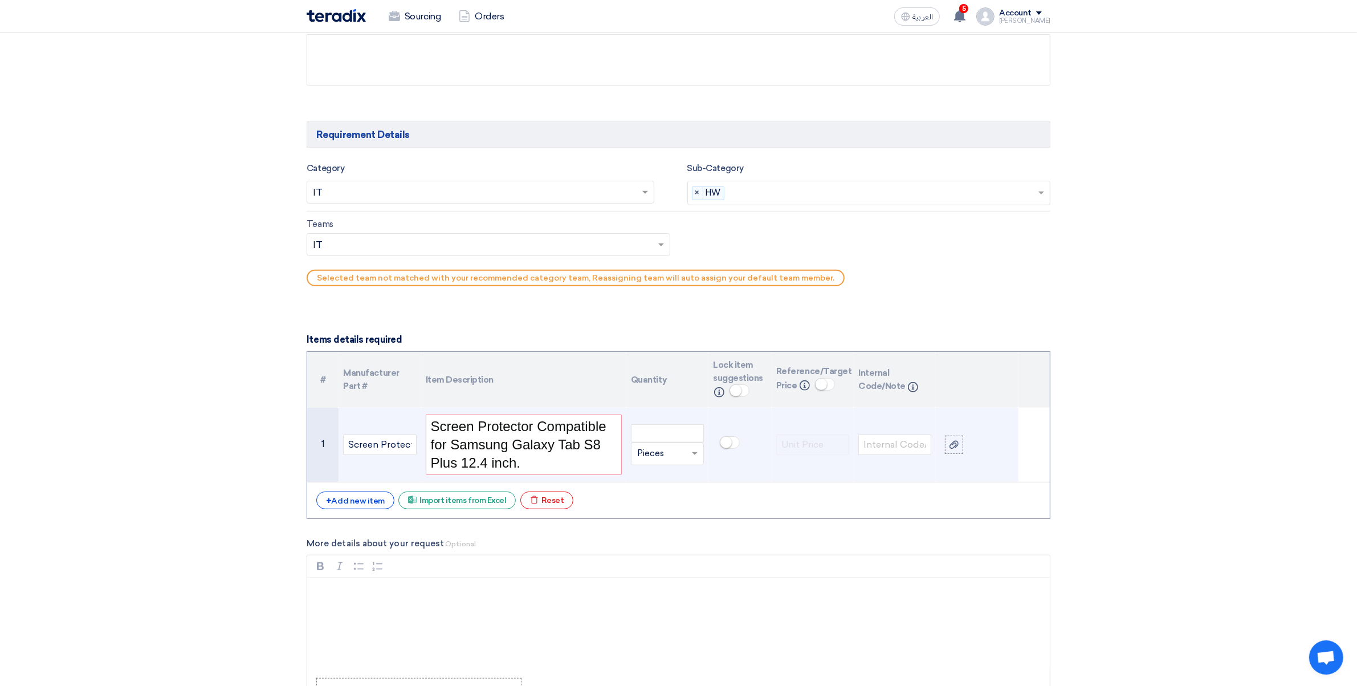
click at [640, 443] on div "Unit × Pieces" at bounding box center [667, 453] width 73 height 23
click at [645, 436] on input "number" at bounding box center [667, 433] width 73 height 18
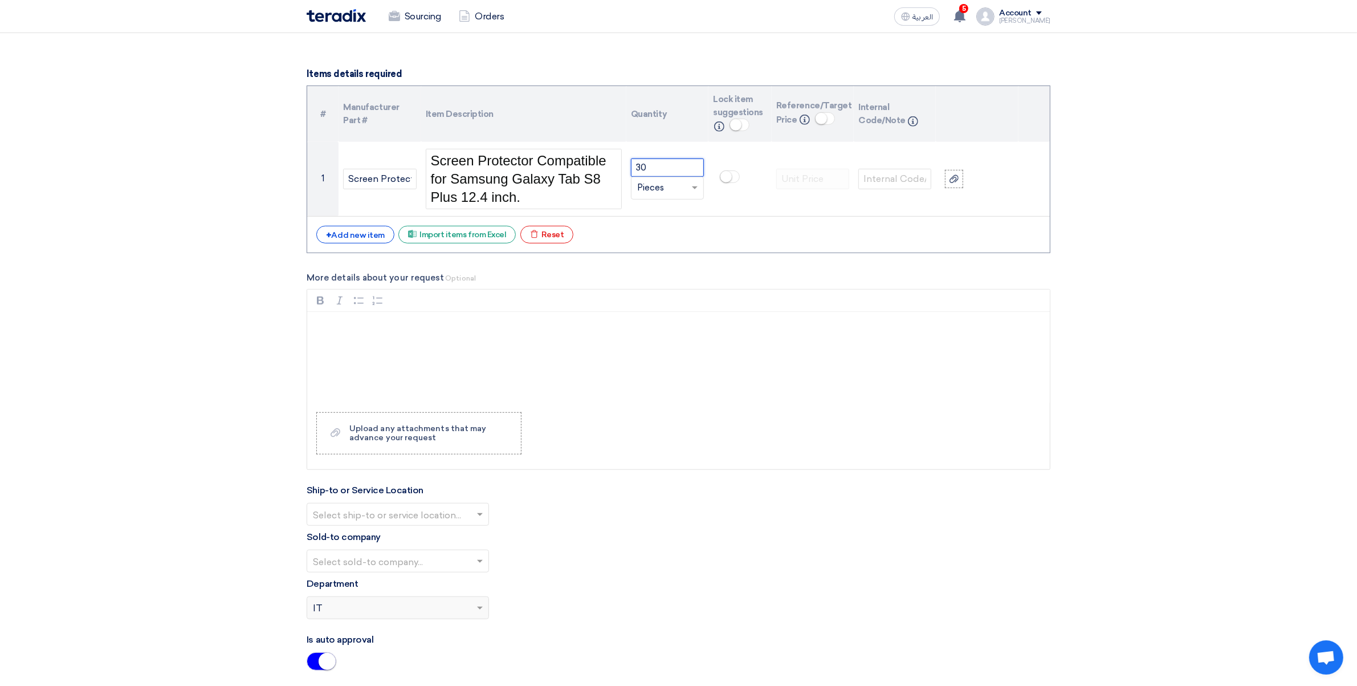
scroll to position [881, 0]
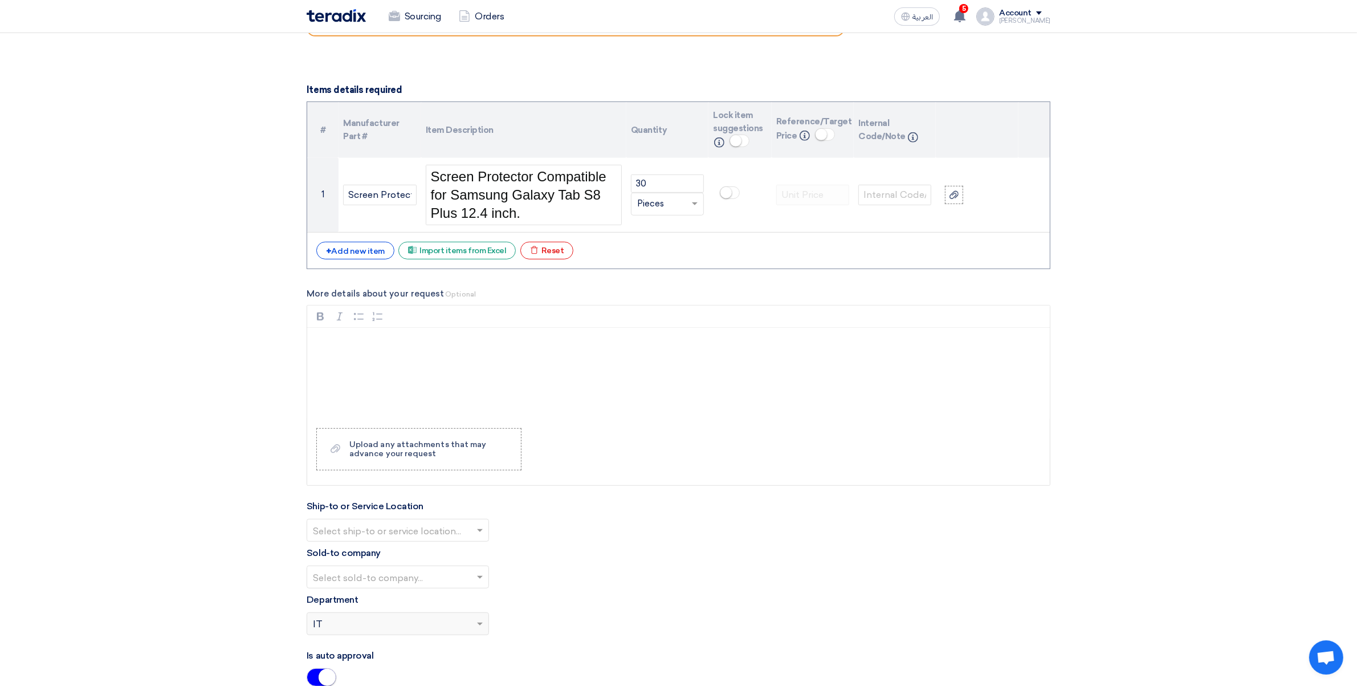
drag, startPoint x: 372, startPoint y: 523, endPoint x: 376, endPoint y: 538, distance: 15.3
click at [373, 528] on div "Select ship-to or service location..." at bounding box center [398, 530] width 182 height 23
click at [355, 556] on div "HQ" at bounding box center [397, 553] width 181 height 23
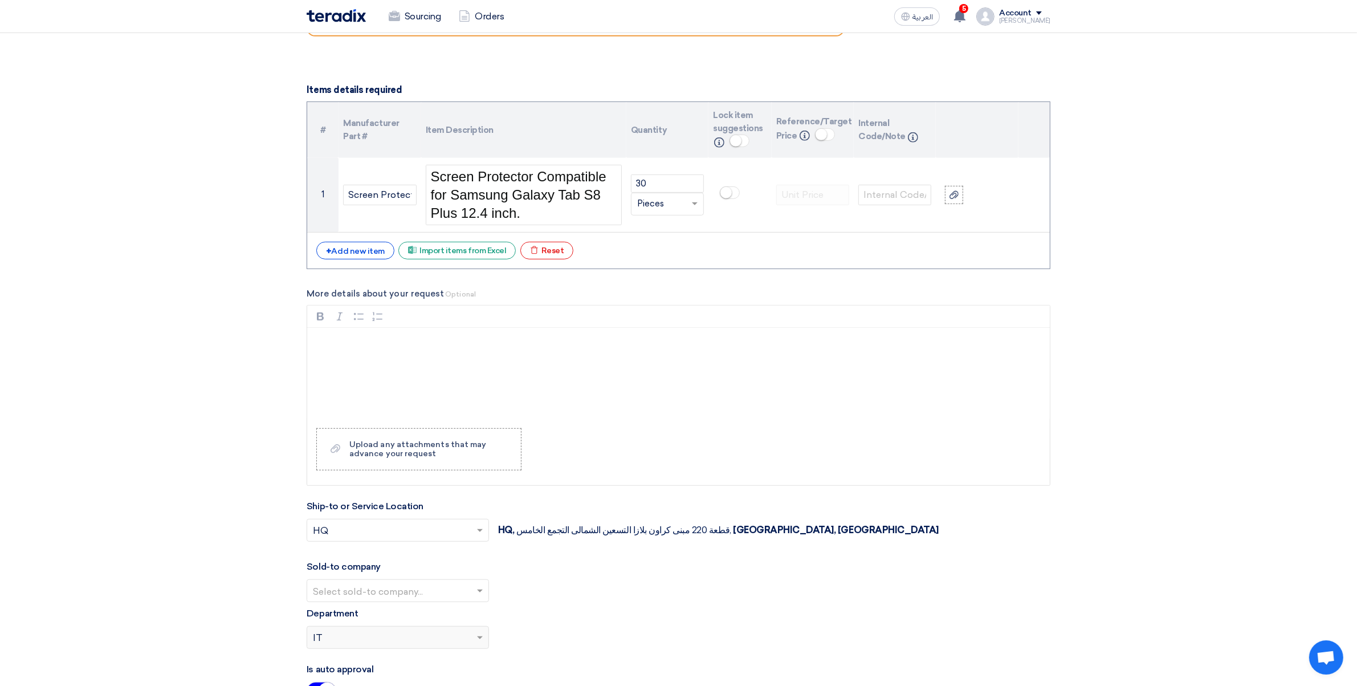
click at [349, 593] on input "text" at bounding box center [392, 591] width 158 height 19
click at [352, 612] on span "ALJ Finance" at bounding box center [340, 613] width 54 height 11
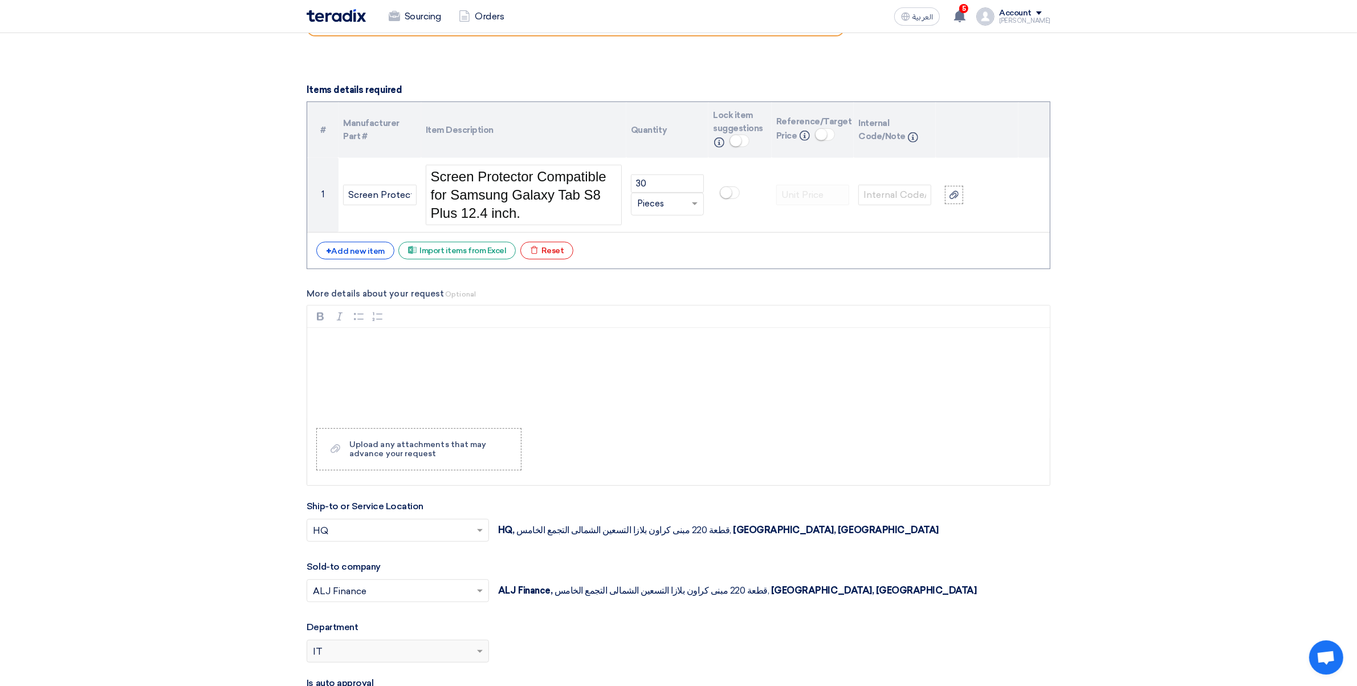
drag, startPoint x: 357, startPoint y: 649, endPoint x: 368, endPoint y: 648, distance: 10.3
click at [358, 649] on div "Please select department... × IT" at bounding box center [390, 651] width 167 height 14
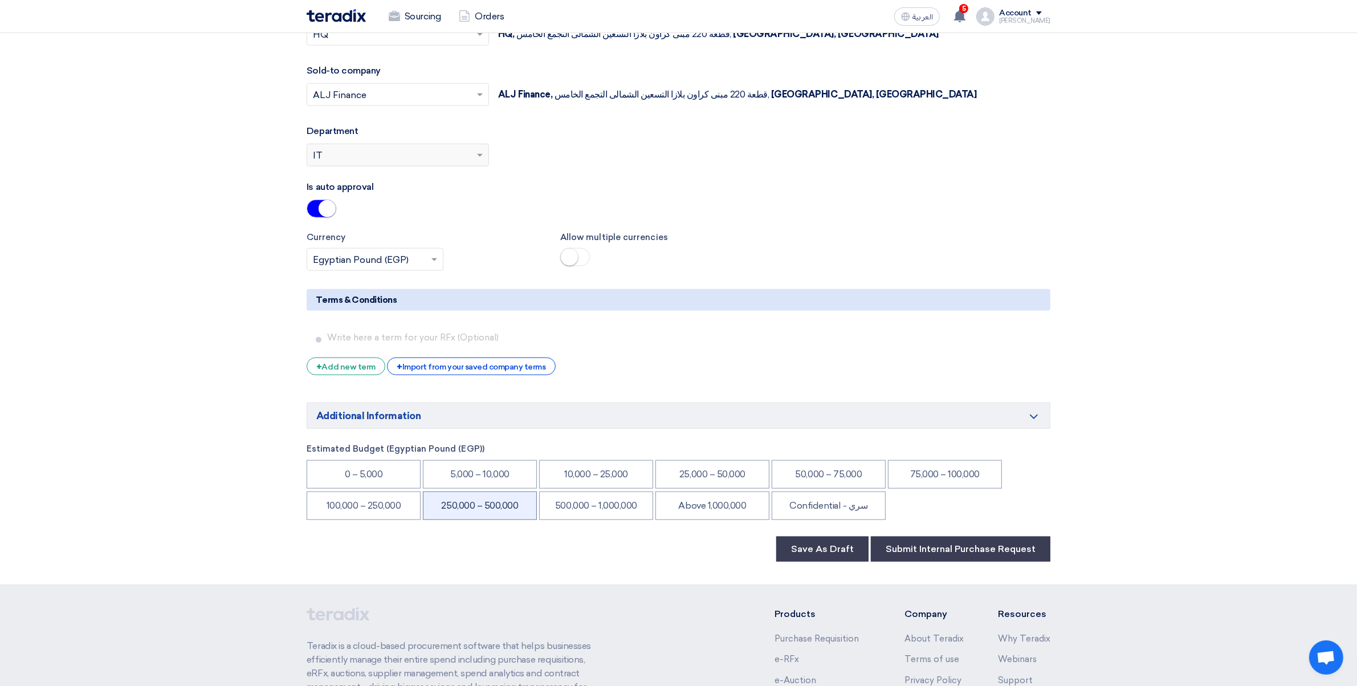
scroll to position [1397, 0]
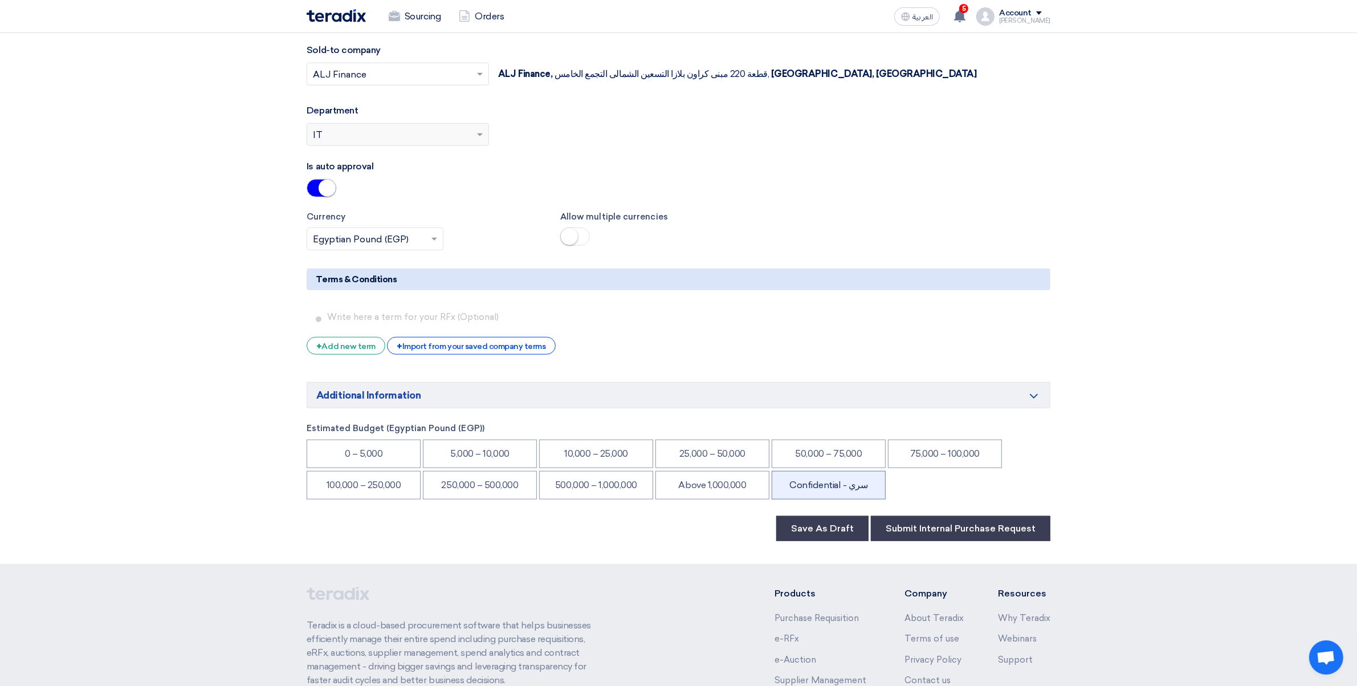
click at [814, 477] on li "Confidential - سري" at bounding box center [829, 485] width 114 height 29
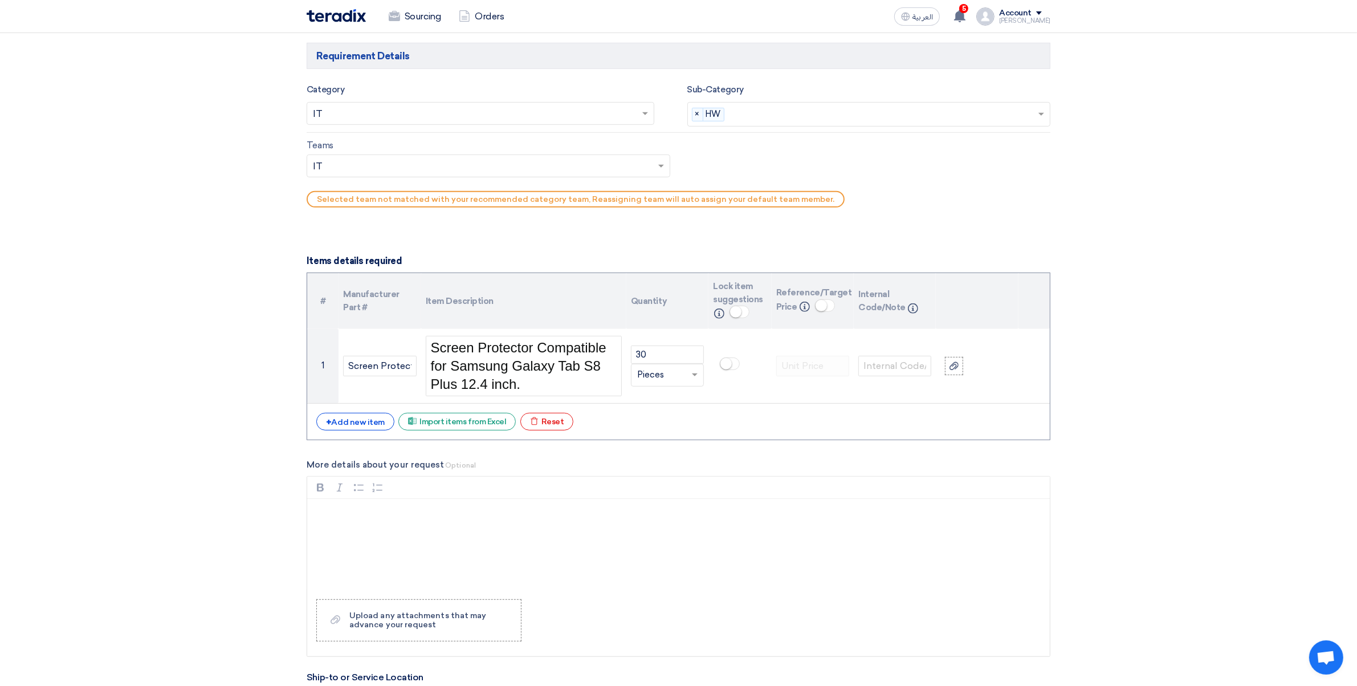
scroll to position [756, 0]
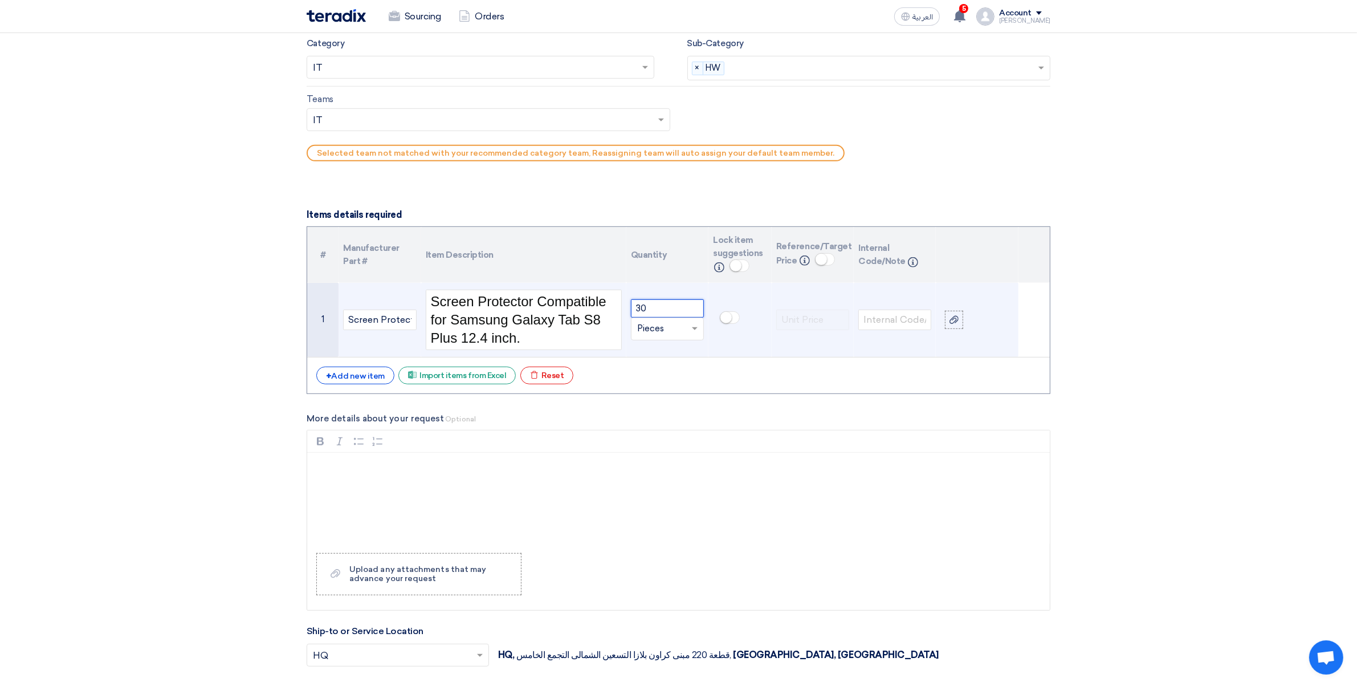
drag, startPoint x: 670, startPoint y: 304, endPoint x: 535, endPoint y: 308, distance: 135.7
click at [602, 309] on tr "1 Screen Protector Screen Protector Compatible for Samsung Galaxy Tab S8 Plus 1…" at bounding box center [678, 320] width 743 height 75
type input "25"
click at [544, 343] on h1 "Screen Protector Compatible for Samsung Galaxy Tab S8 Plus 12.4 inch." at bounding box center [524, 319] width 186 height 55
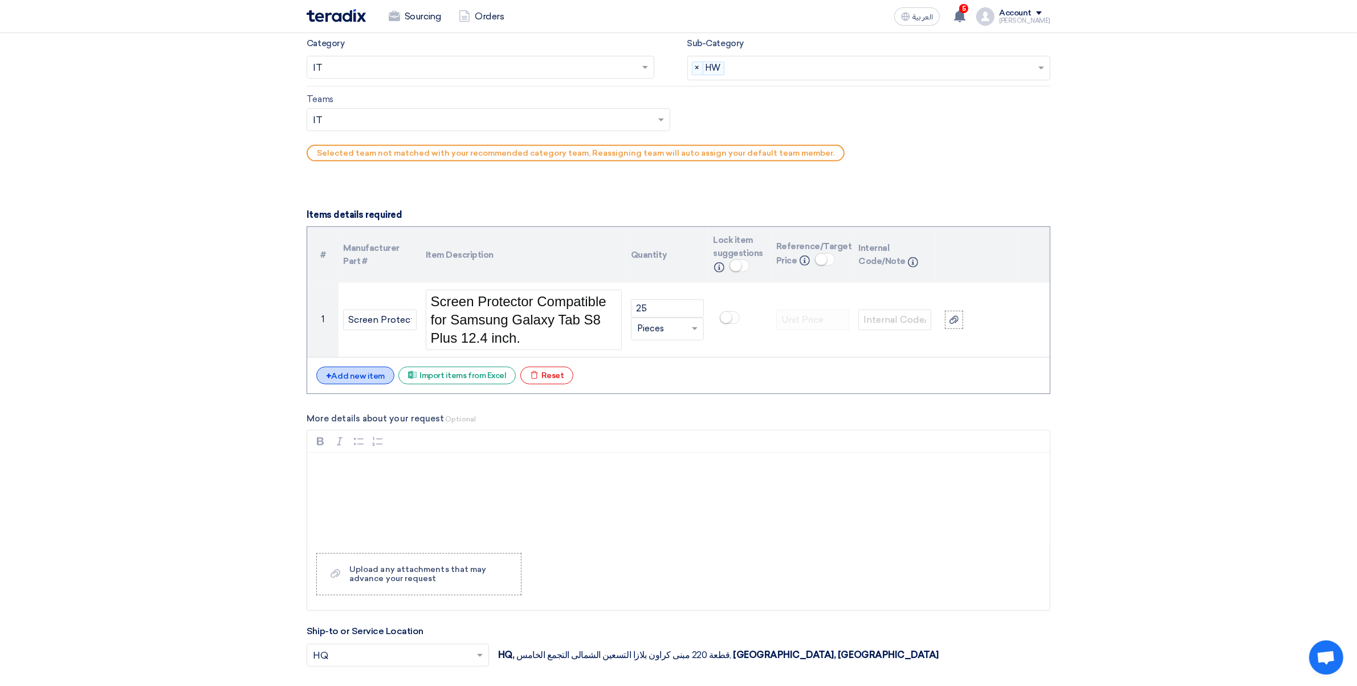
click at [351, 372] on div "+ Add new item" at bounding box center [355, 376] width 78 height 18
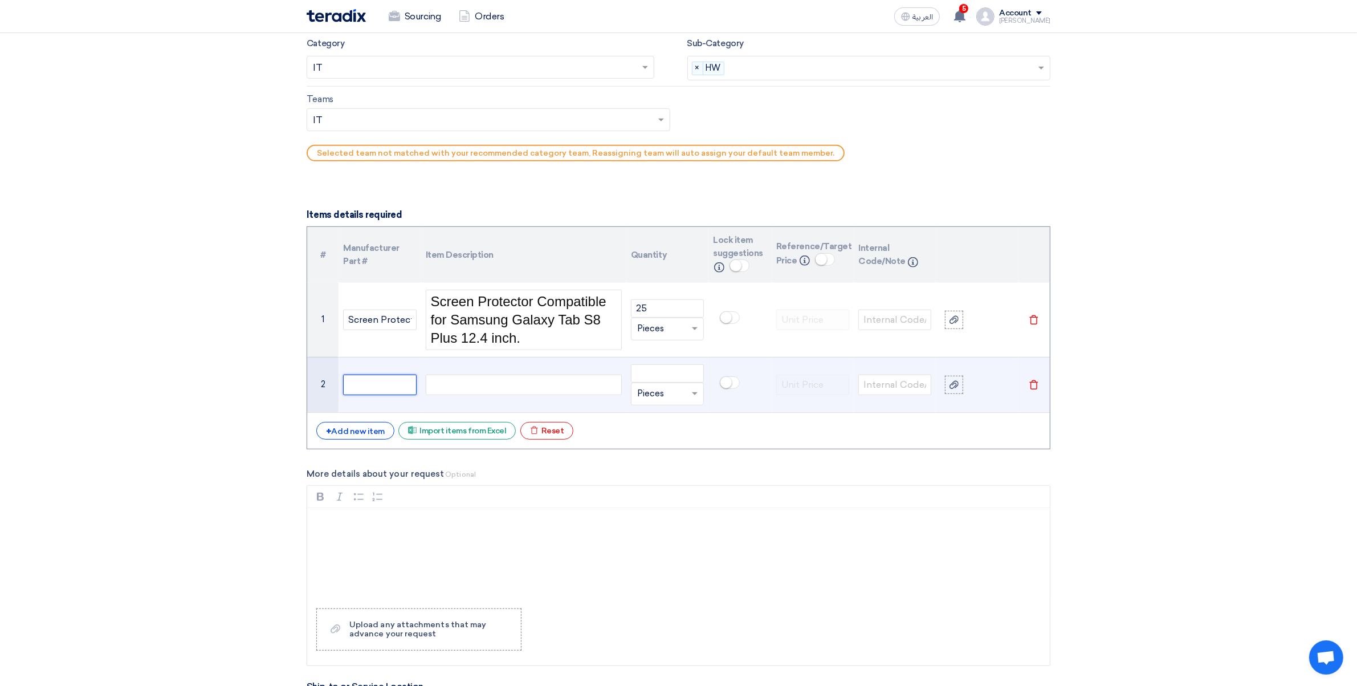
click at [381, 389] on input "text" at bounding box center [379, 385] width 73 height 21
